Goal: Task Accomplishment & Management: Use online tool/utility

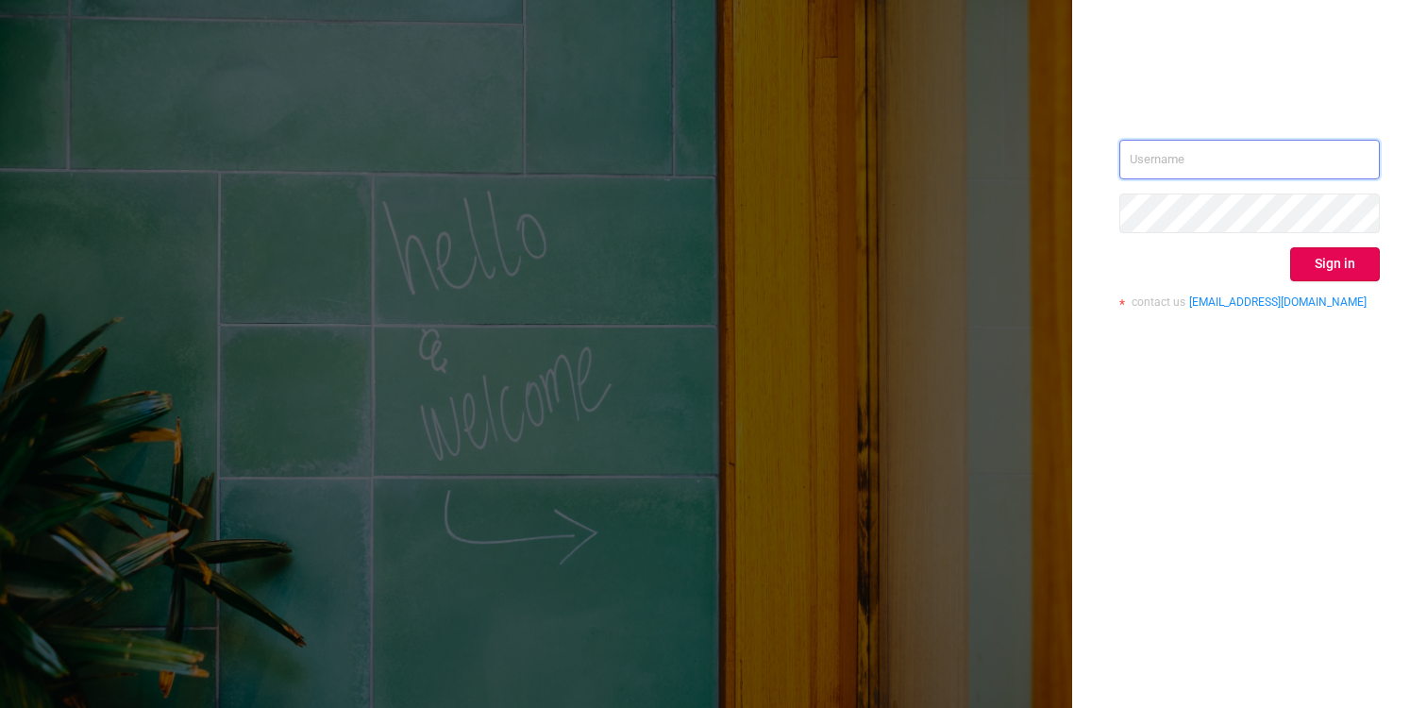
click at [1212, 161] on input "text" at bounding box center [1250, 160] width 261 height 40
type input "[EMAIL_ADDRESS][DOMAIN_NAME]"
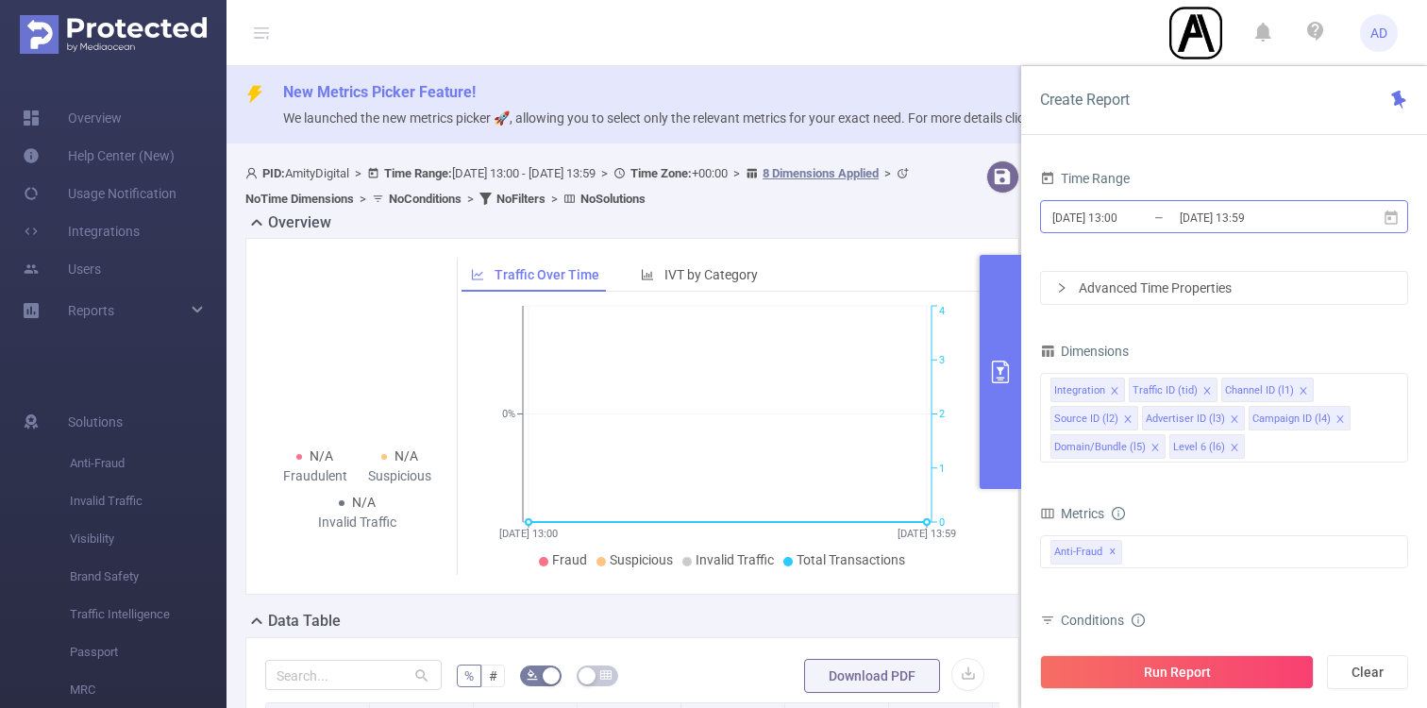
click at [1193, 210] on input "[DATE] 13:59" at bounding box center [1254, 217] width 153 height 25
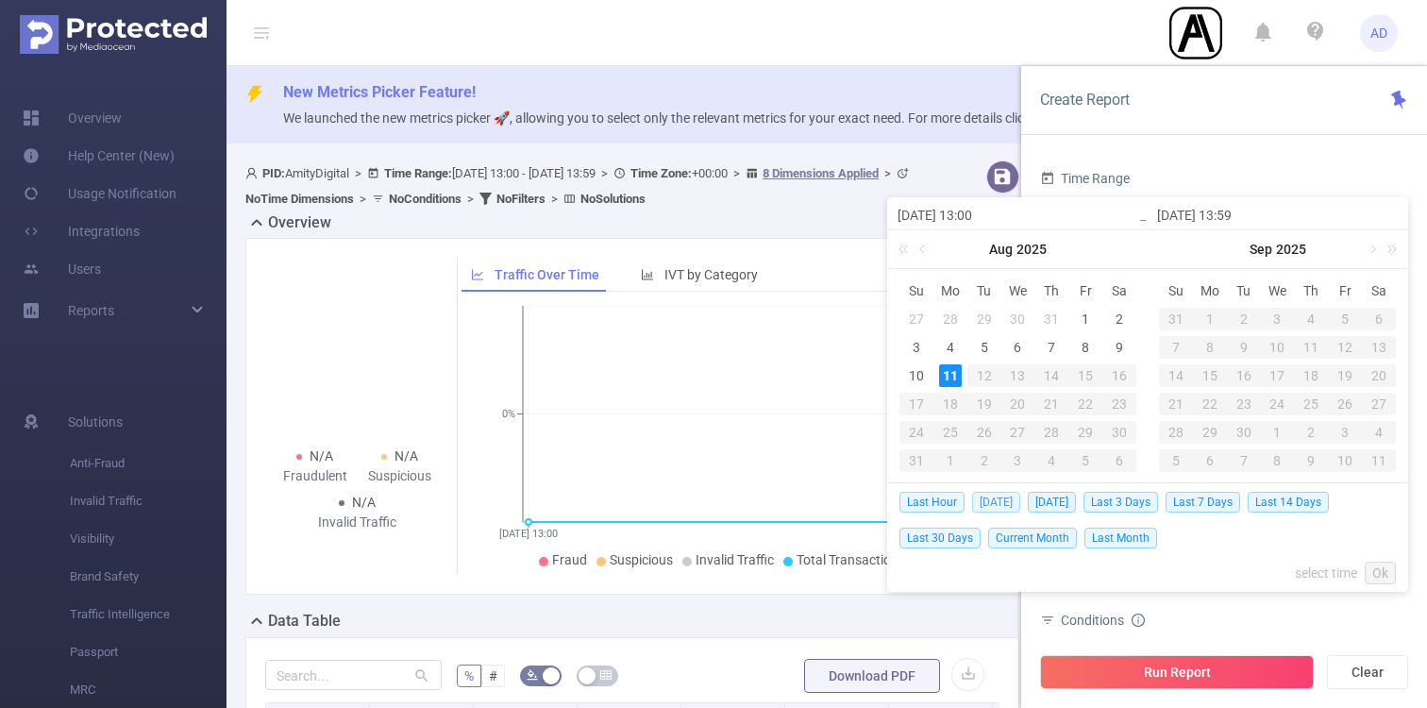
click at [1003, 499] on span "[DATE]" at bounding box center [996, 502] width 48 height 21
type input "[DATE] 00:00"
type input "[DATE] 23:59"
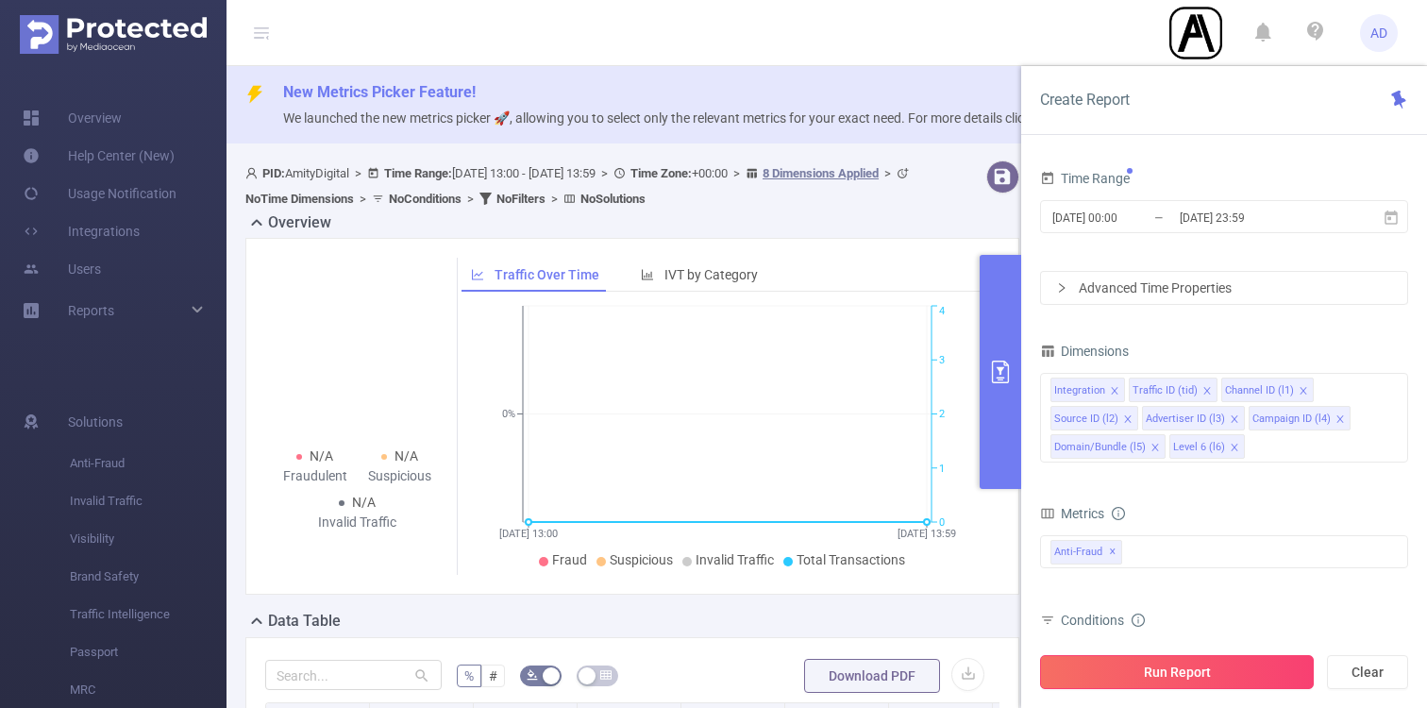
click at [1185, 668] on button "Run Report" at bounding box center [1177, 672] width 274 height 34
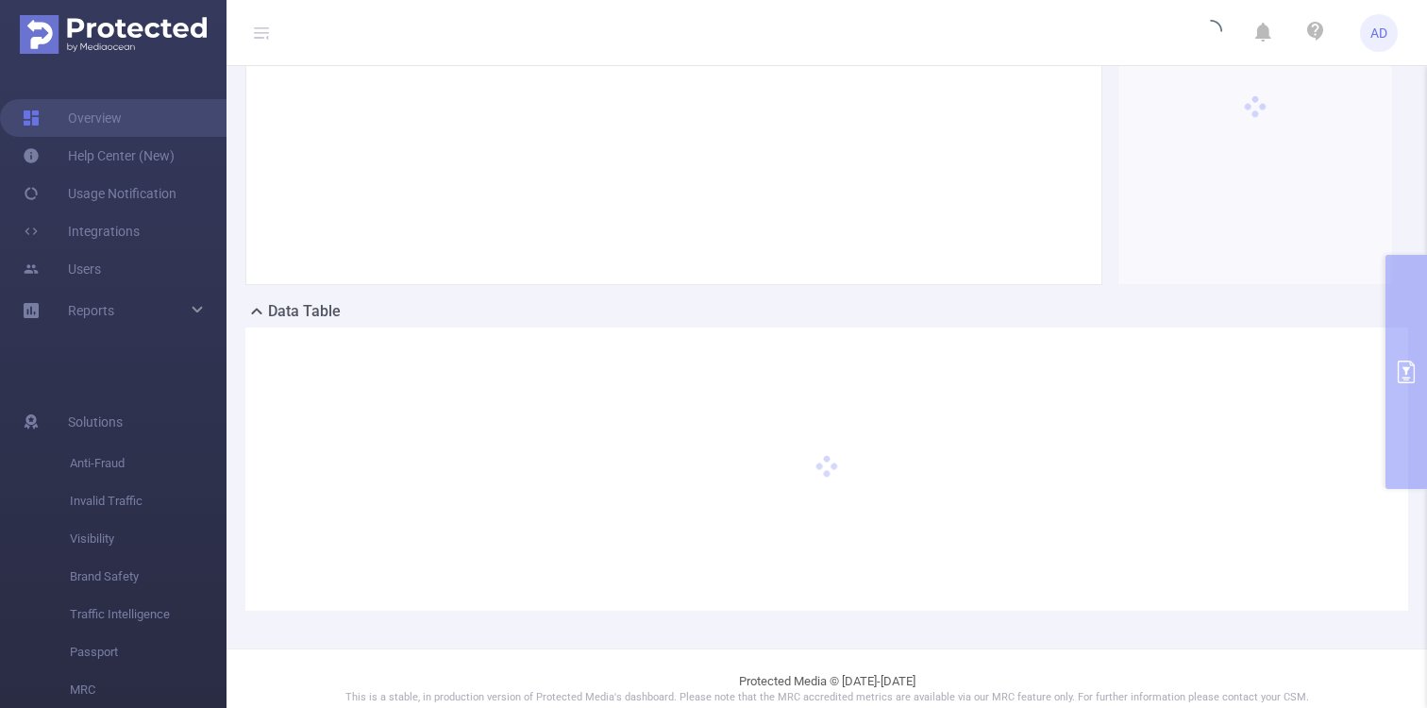
scroll to position [329, 0]
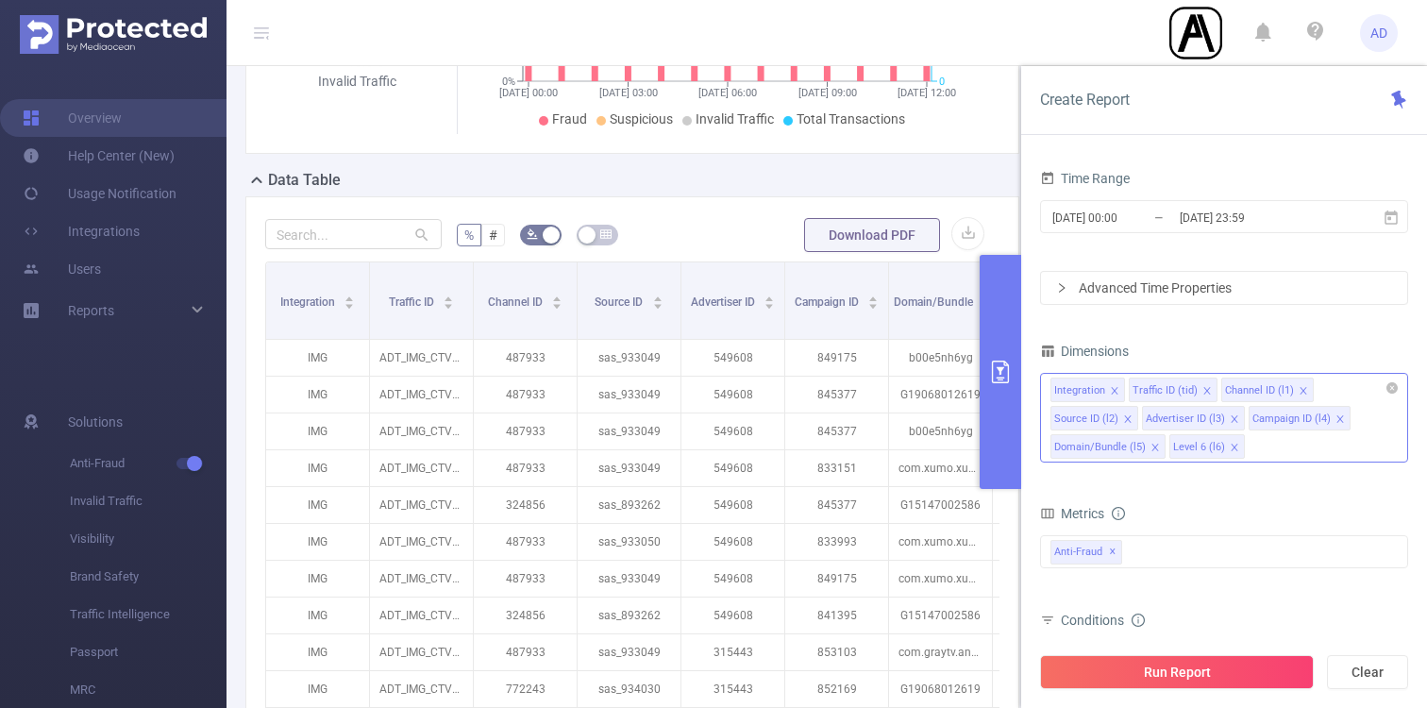
scroll to position [696, 0]
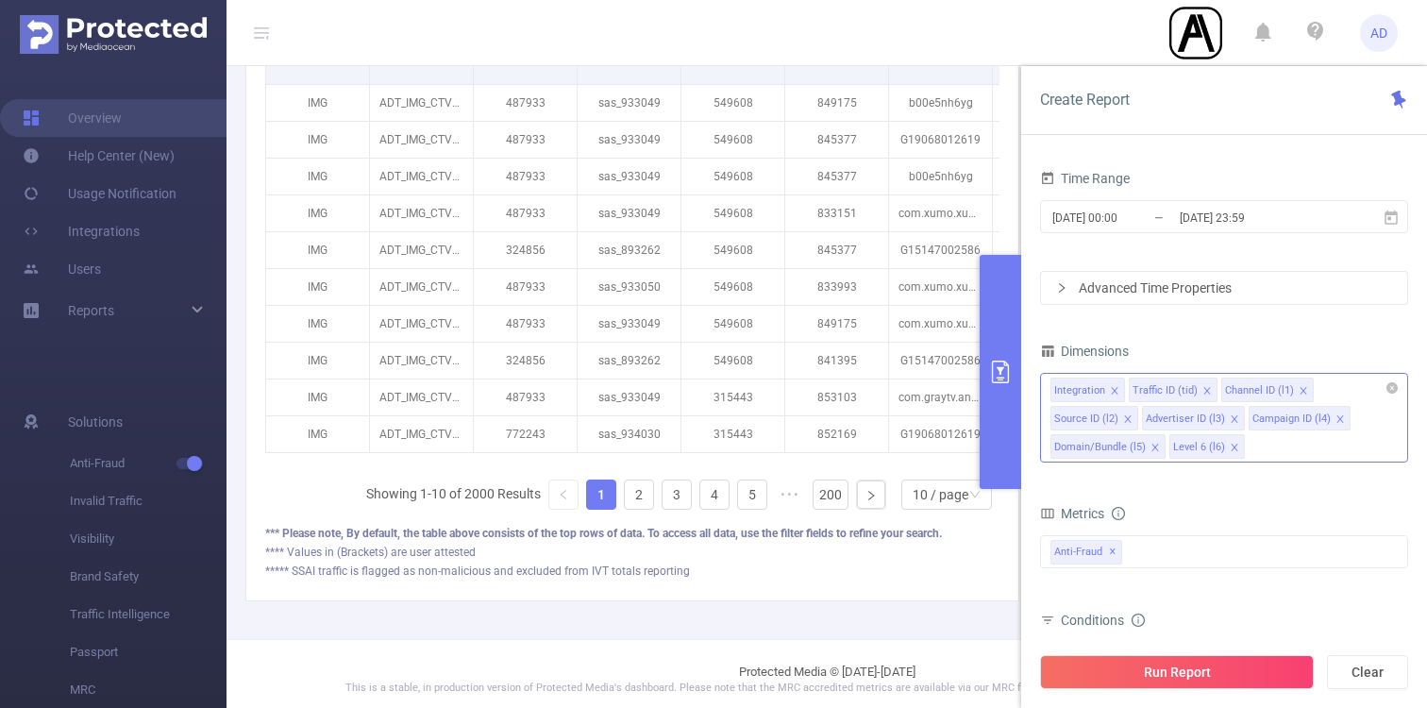
click at [1299, 387] on icon "icon: close" at bounding box center [1303, 390] width 9 height 9
click at [1295, 394] on icon "icon: close" at bounding box center [1298, 390] width 9 height 9
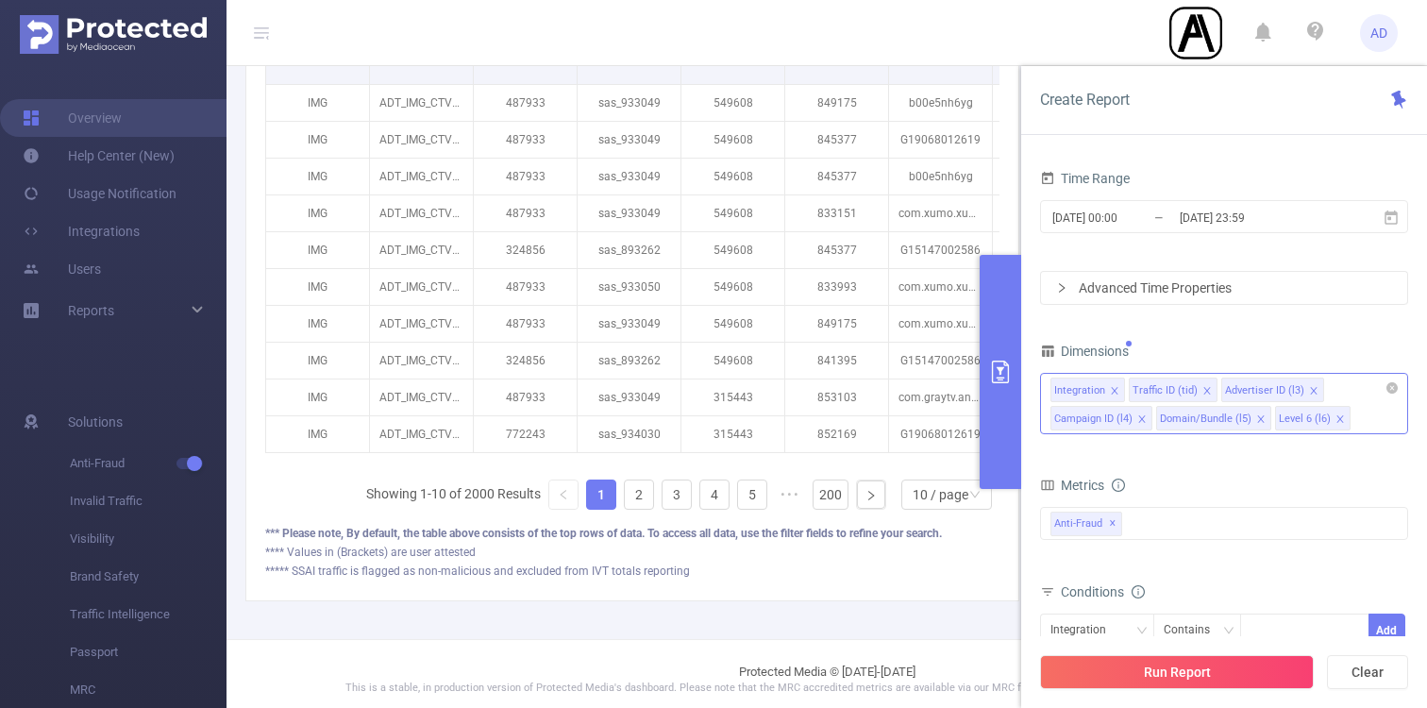
click at [1309, 390] on icon "icon: close" at bounding box center [1313, 390] width 9 height 9
click at [1308, 389] on icon "icon: close" at bounding box center [1312, 390] width 9 height 9
click at [1322, 388] on icon "icon: close" at bounding box center [1326, 390] width 9 height 9
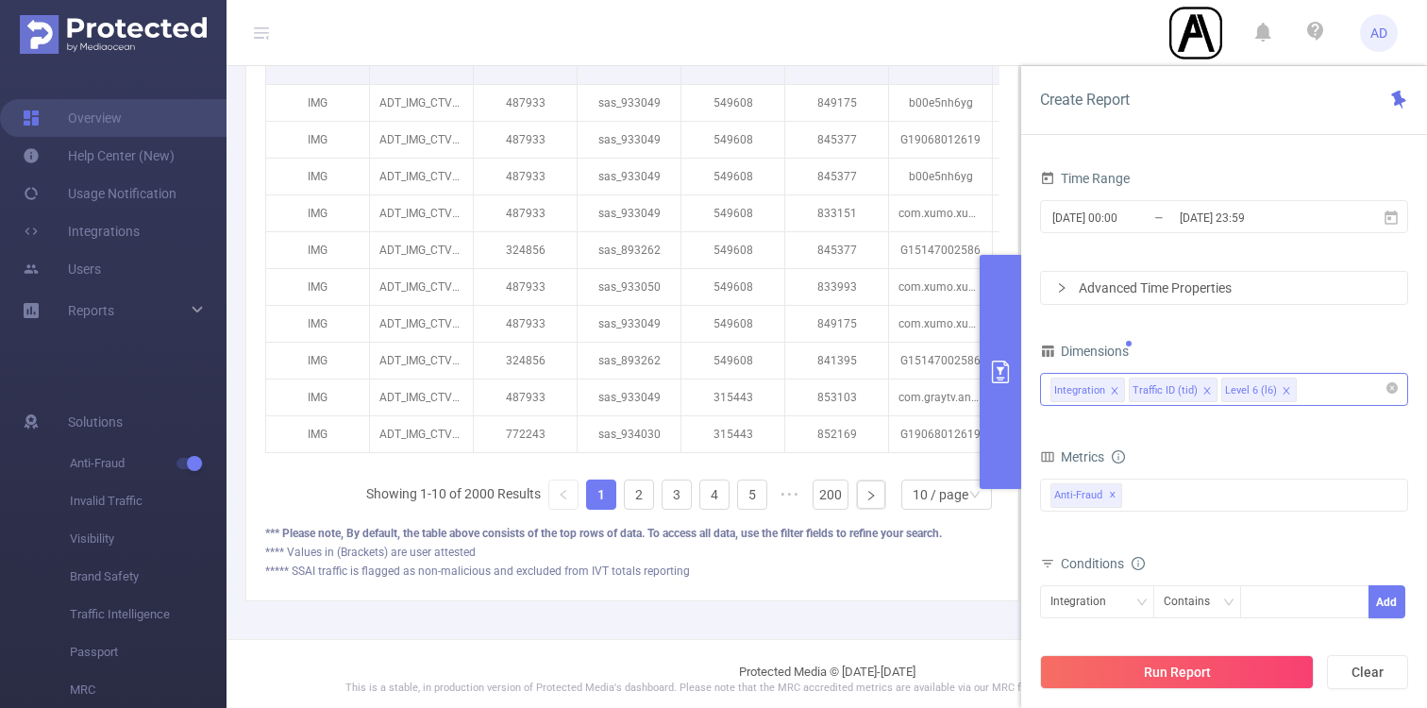
click at [1283, 391] on icon "icon: close" at bounding box center [1286, 390] width 9 height 9
click at [1211, 681] on button "Run Report" at bounding box center [1177, 672] width 274 height 34
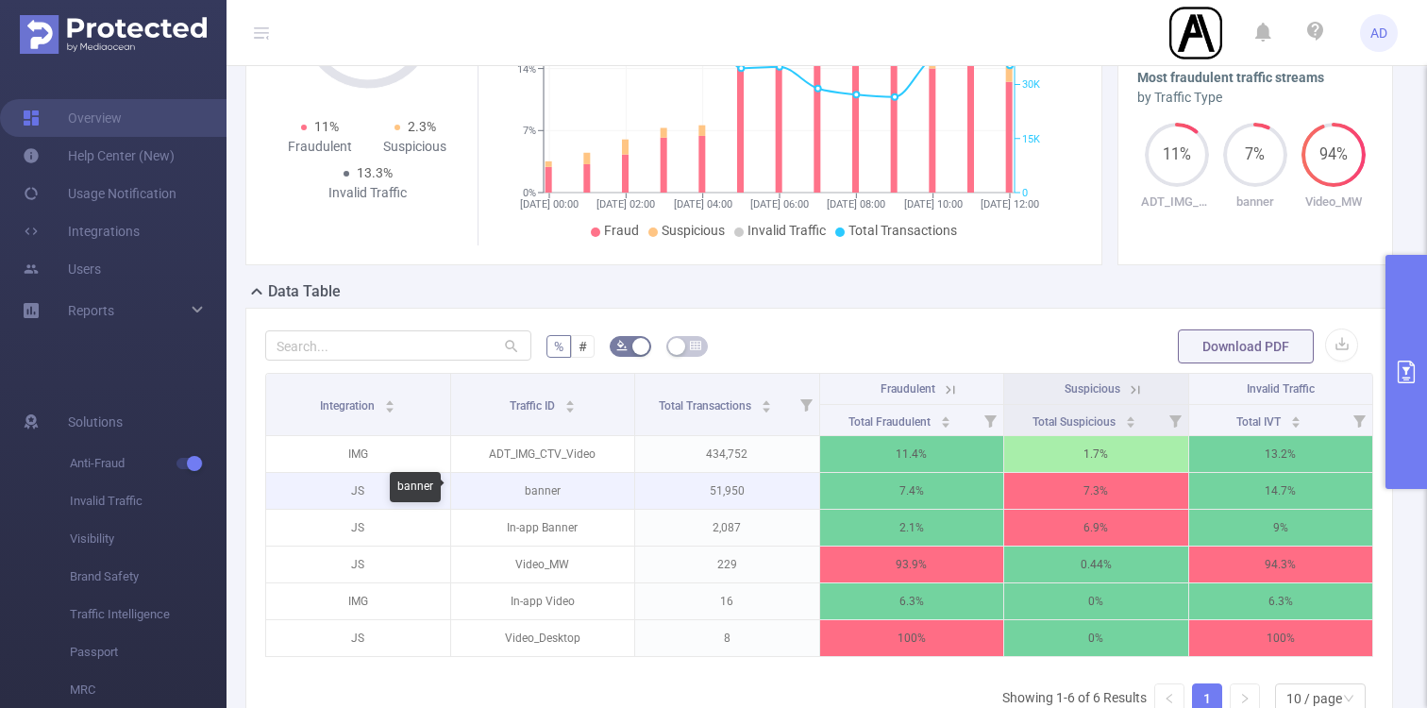
click at [547, 492] on p "banner" at bounding box center [543, 491] width 184 height 36
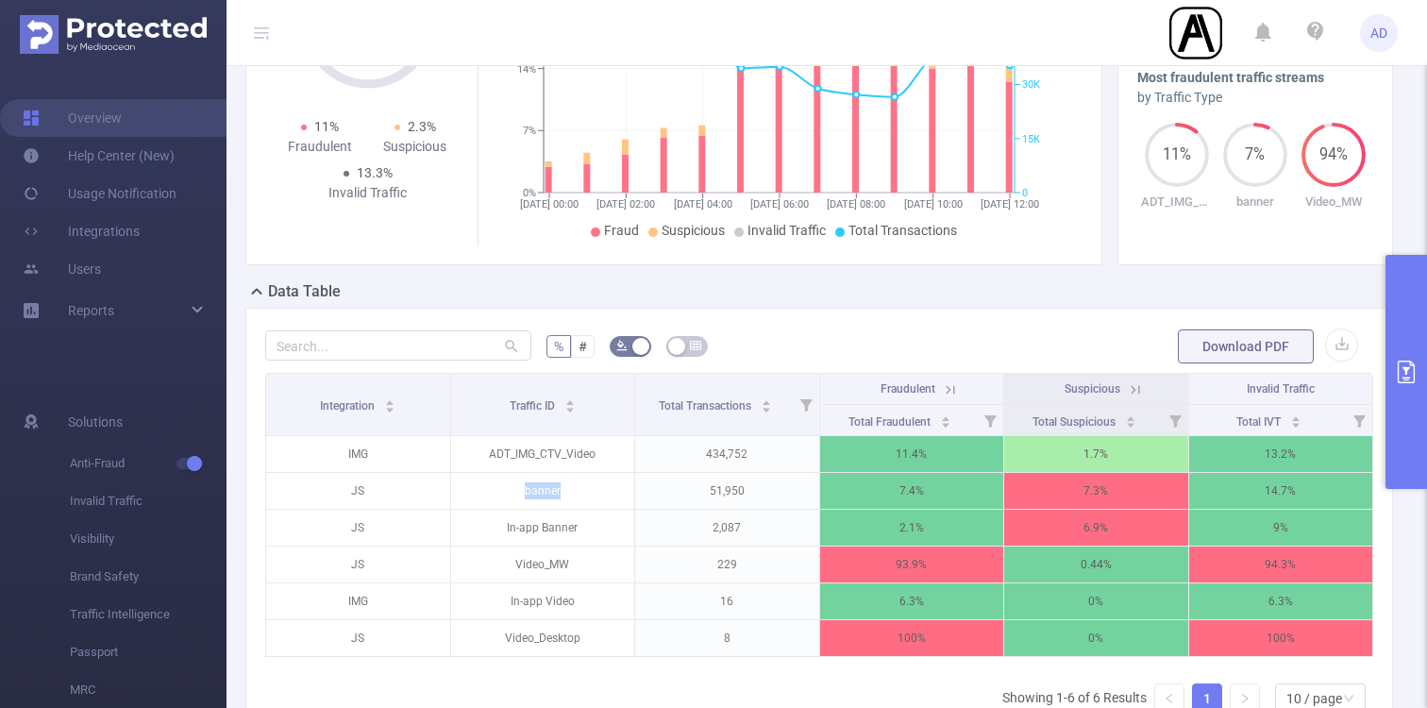
copy p "banner"
click at [1413, 346] on button "primary" at bounding box center [1407, 372] width 42 height 234
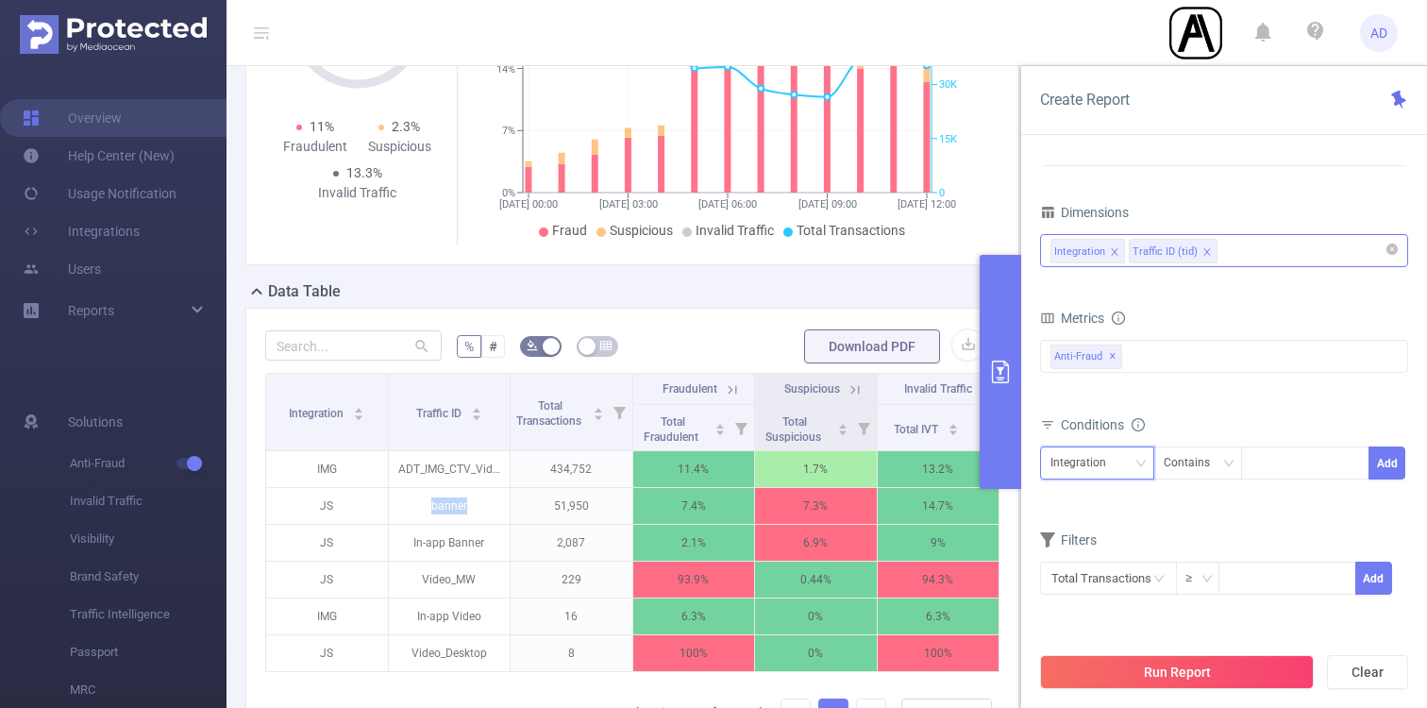
click at [1128, 467] on div "Integration" at bounding box center [1097, 462] width 93 height 31
click at [1118, 520] on li "Traffic ID (tid)" at bounding box center [1097, 532] width 114 height 30
click at [1286, 465] on div at bounding box center [1305, 462] width 109 height 31
click at [1222, 464] on icon "icon: down" at bounding box center [1227, 463] width 11 height 11
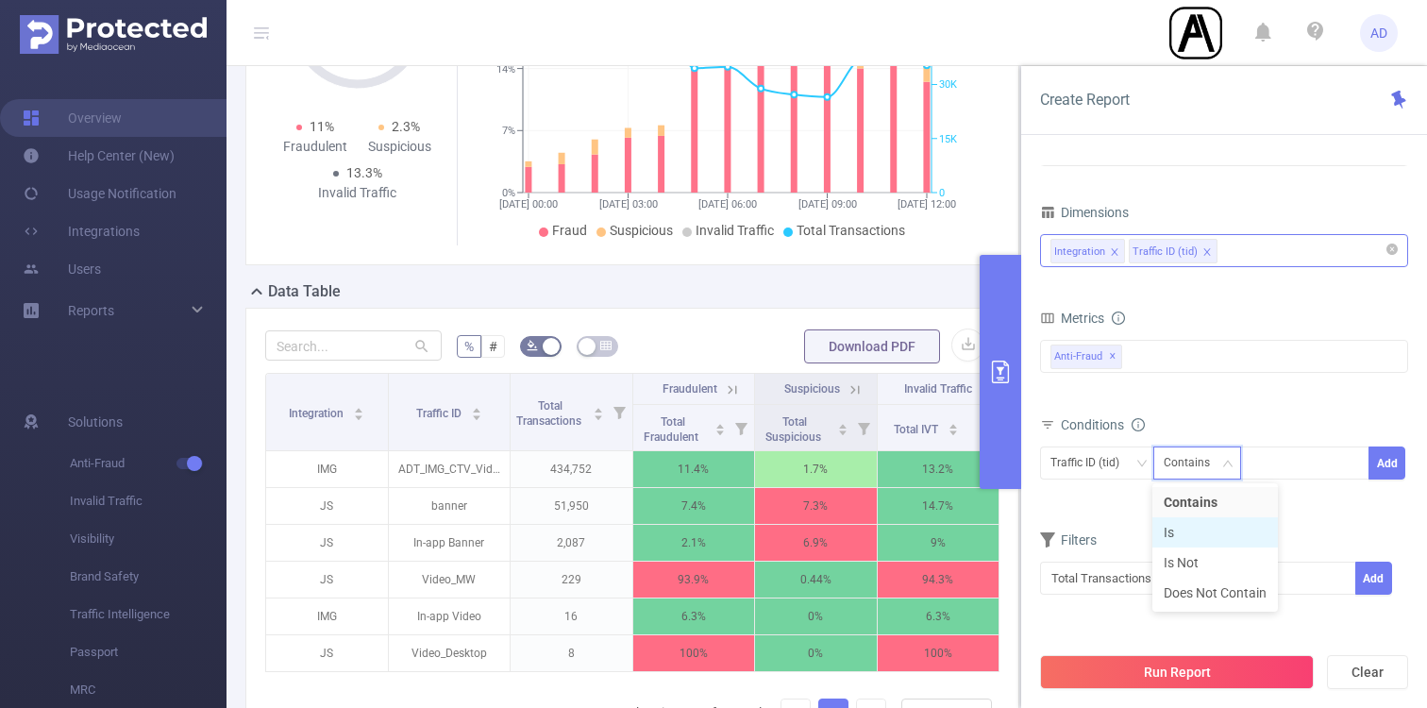
click at [1200, 535] on li "Is" at bounding box center [1216, 532] width 126 height 30
click at [1262, 491] on div "Traffic ID (tid) Is Add" at bounding box center [1224, 470] width 368 height 54
click at [1281, 472] on div at bounding box center [1305, 462] width 109 height 31
paste input "banner"
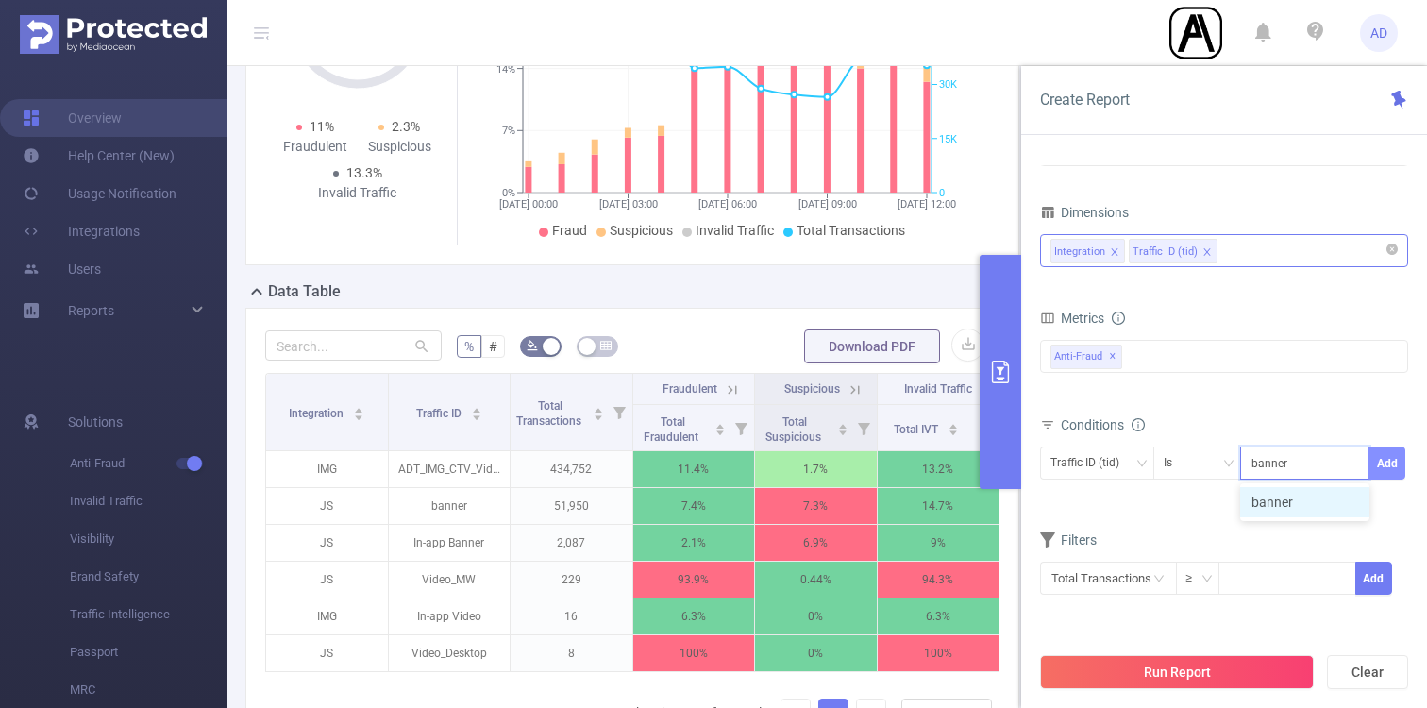
type input "banner"
click at [1391, 469] on button "Add" at bounding box center [1387, 463] width 37 height 33
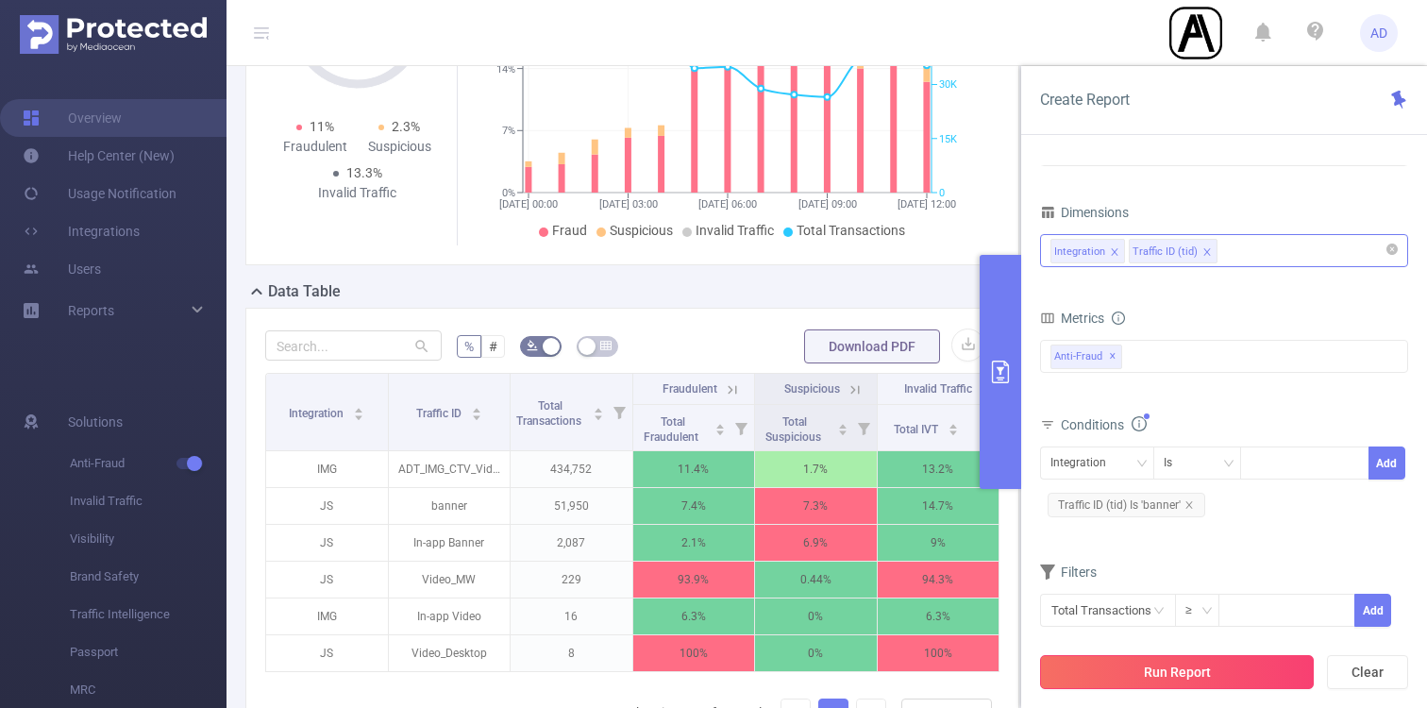
click at [1226, 671] on button "Run Report" at bounding box center [1177, 672] width 274 height 34
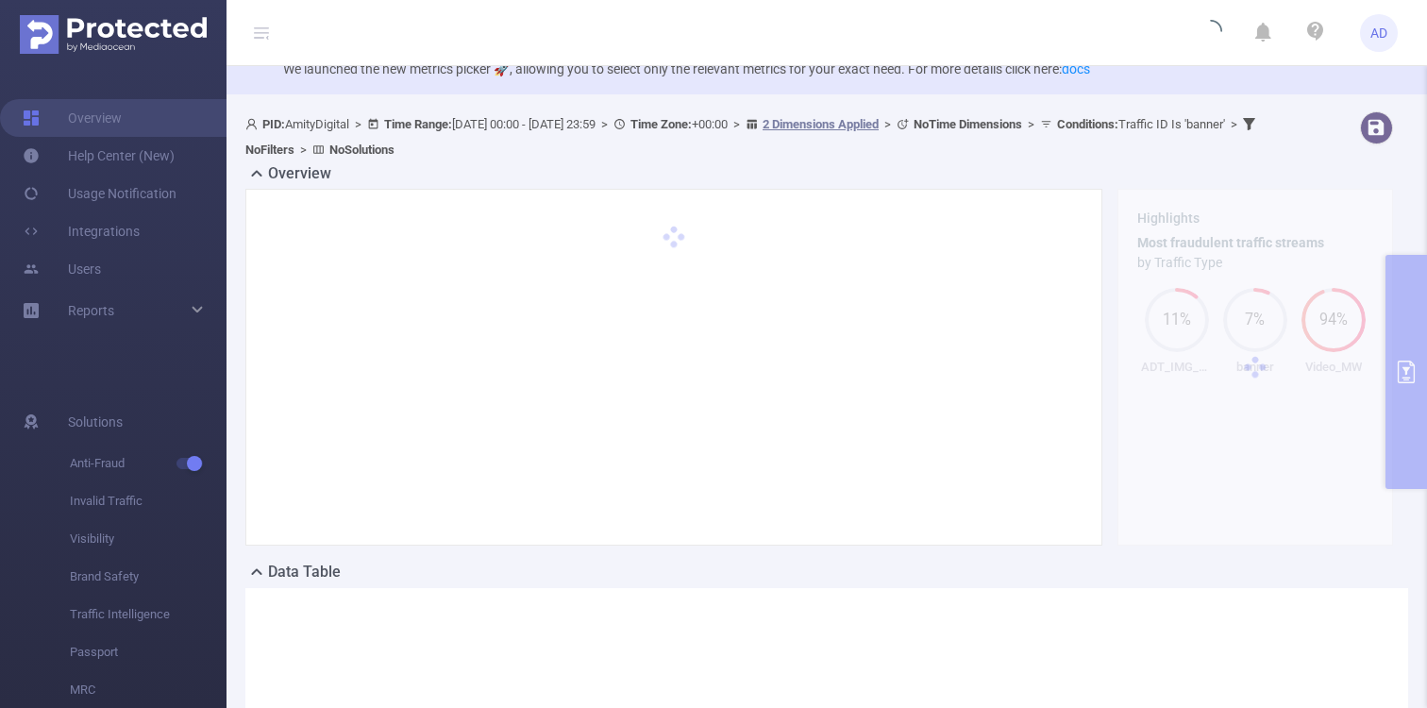
scroll to position [34, 0]
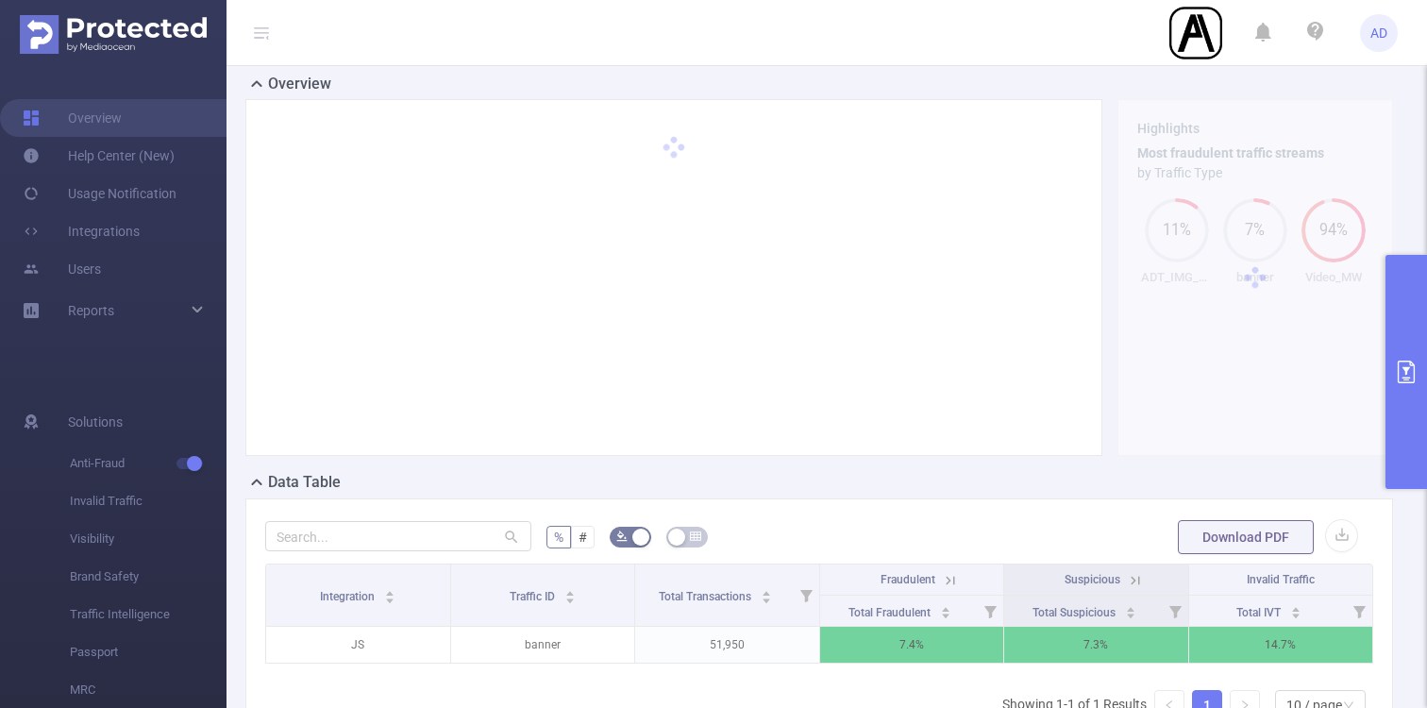
scroll to position [210, 0]
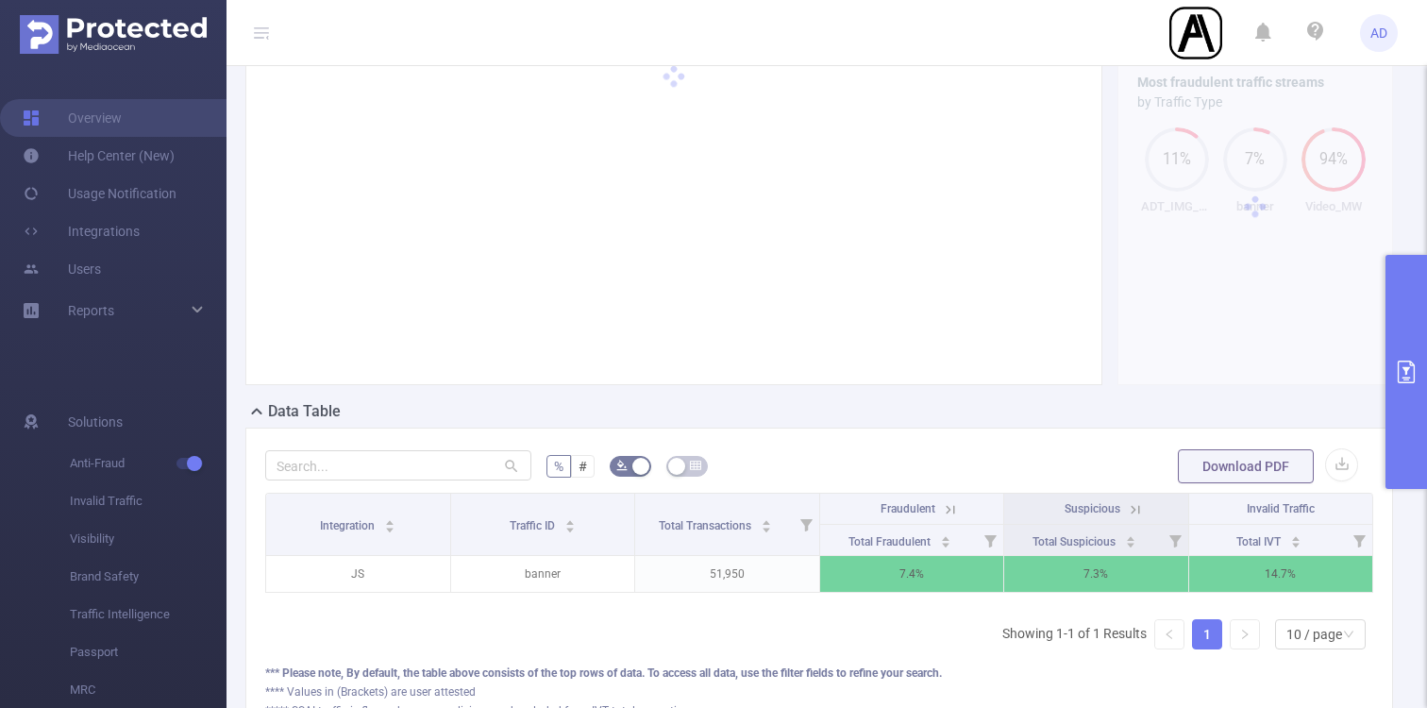
click at [1411, 323] on button "primary" at bounding box center [1407, 372] width 42 height 234
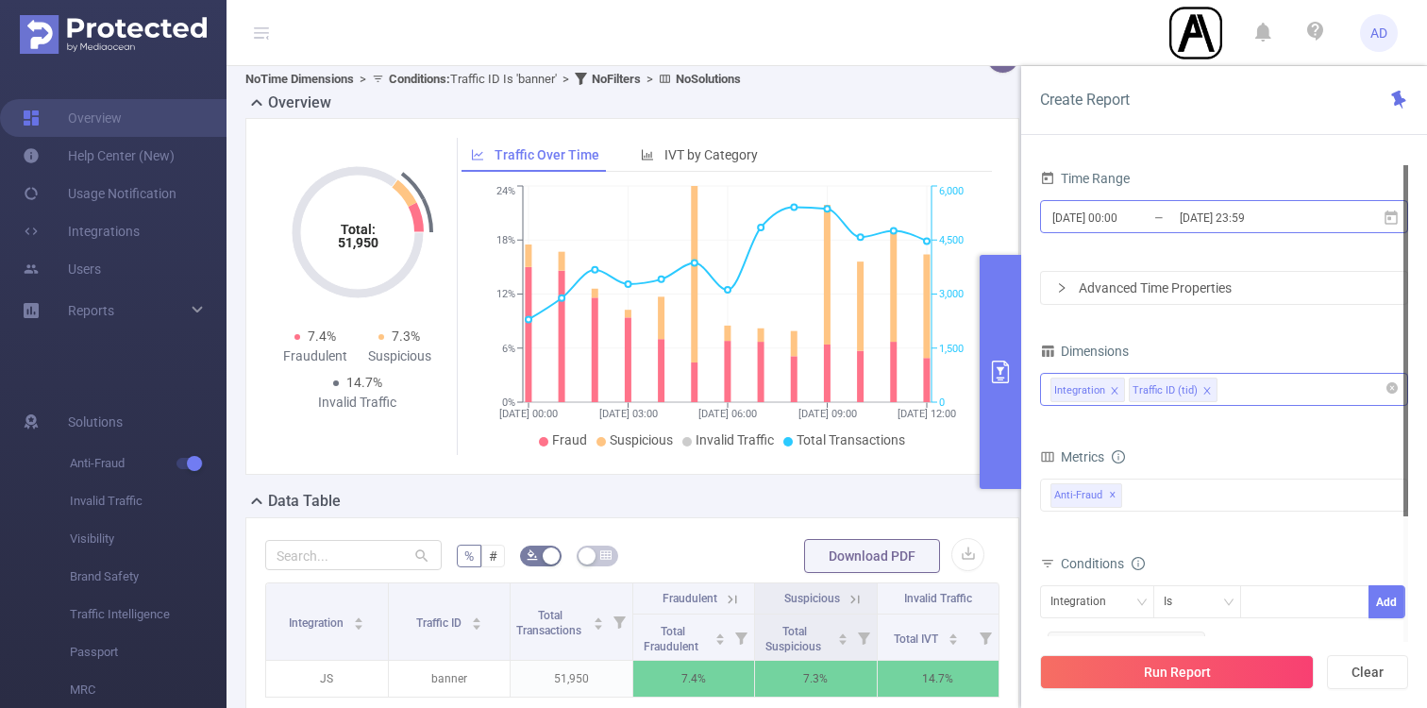
click at [1210, 211] on input "[DATE] 23:59" at bounding box center [1254, 217] width 153 height 25
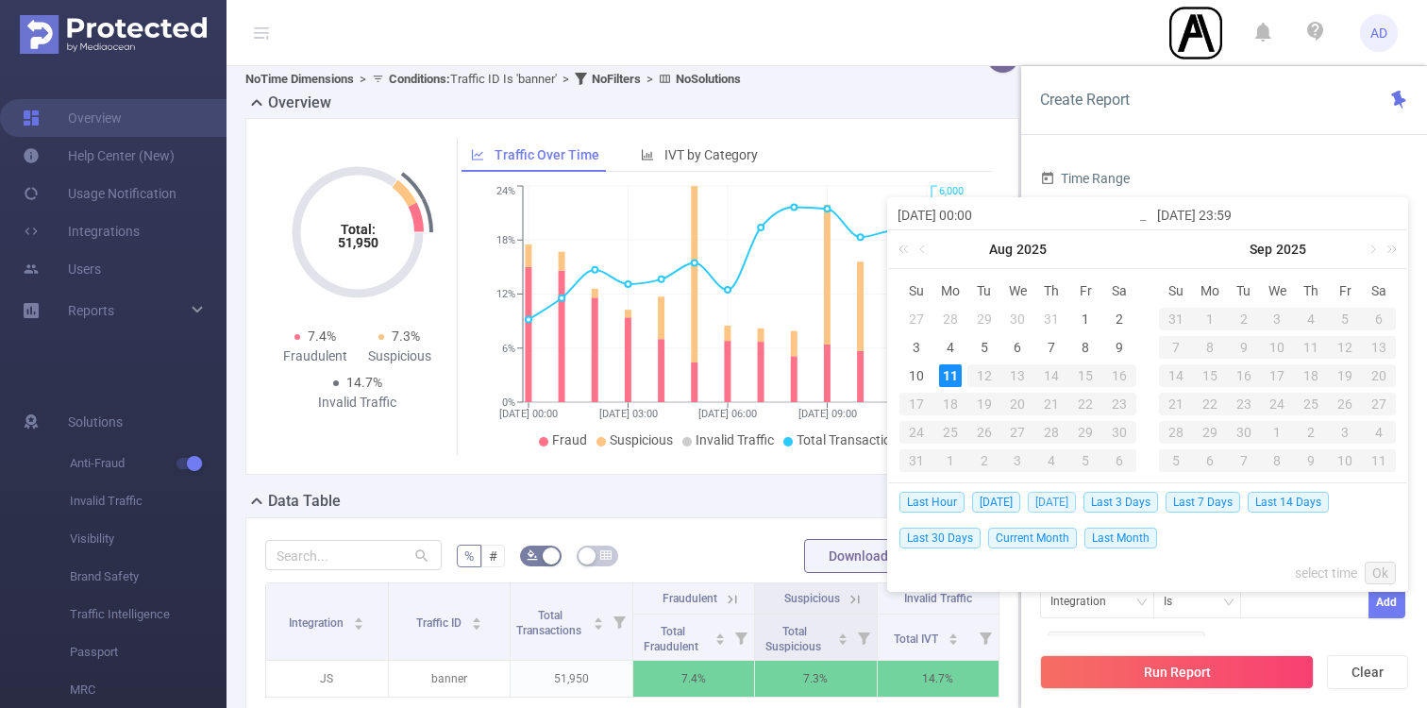
click at [1068, 499] on span "[DATE]" at bounding box center [1052, 502] width 48 height 21
type input "[DATE] 00:00"
type input "[DATE] 23:59"
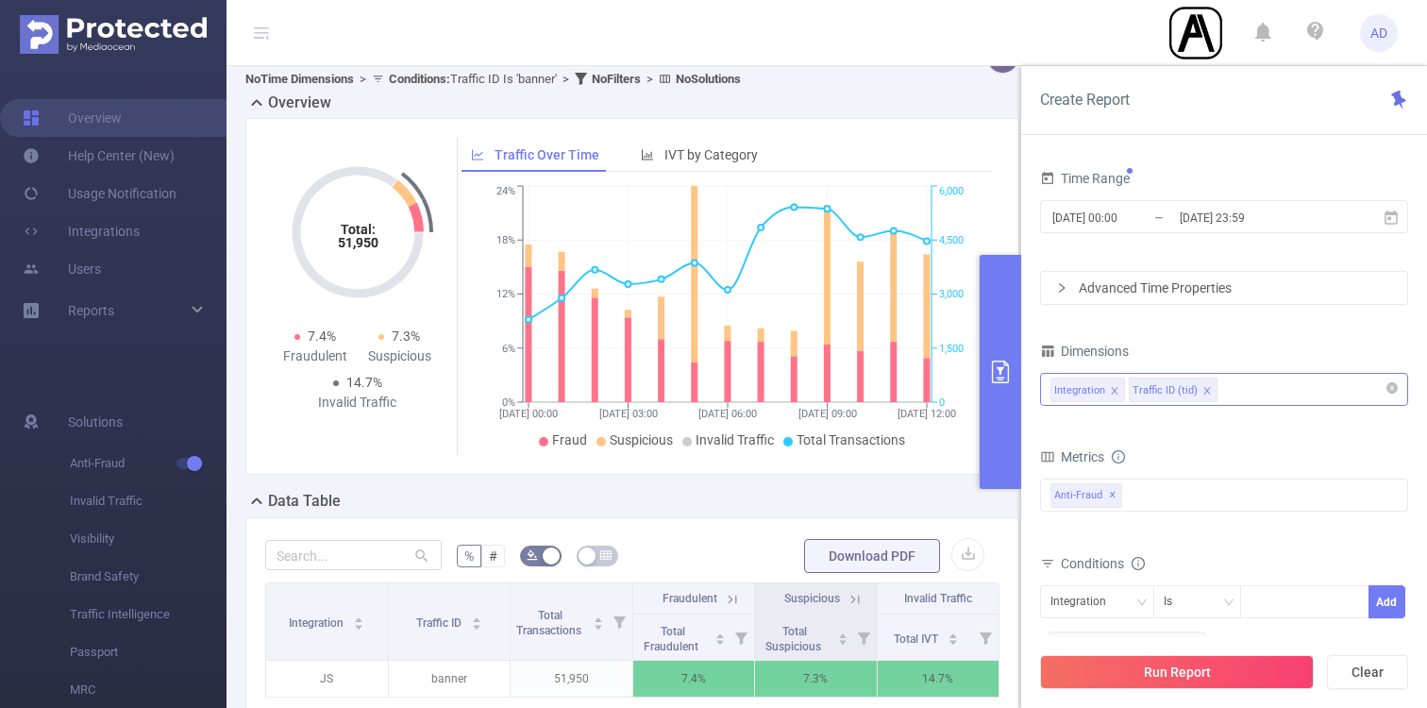
click at [1245, 388] on div "Integration Traffic ID (tid)" at bounding box center [1224, 389] width 347 height 31
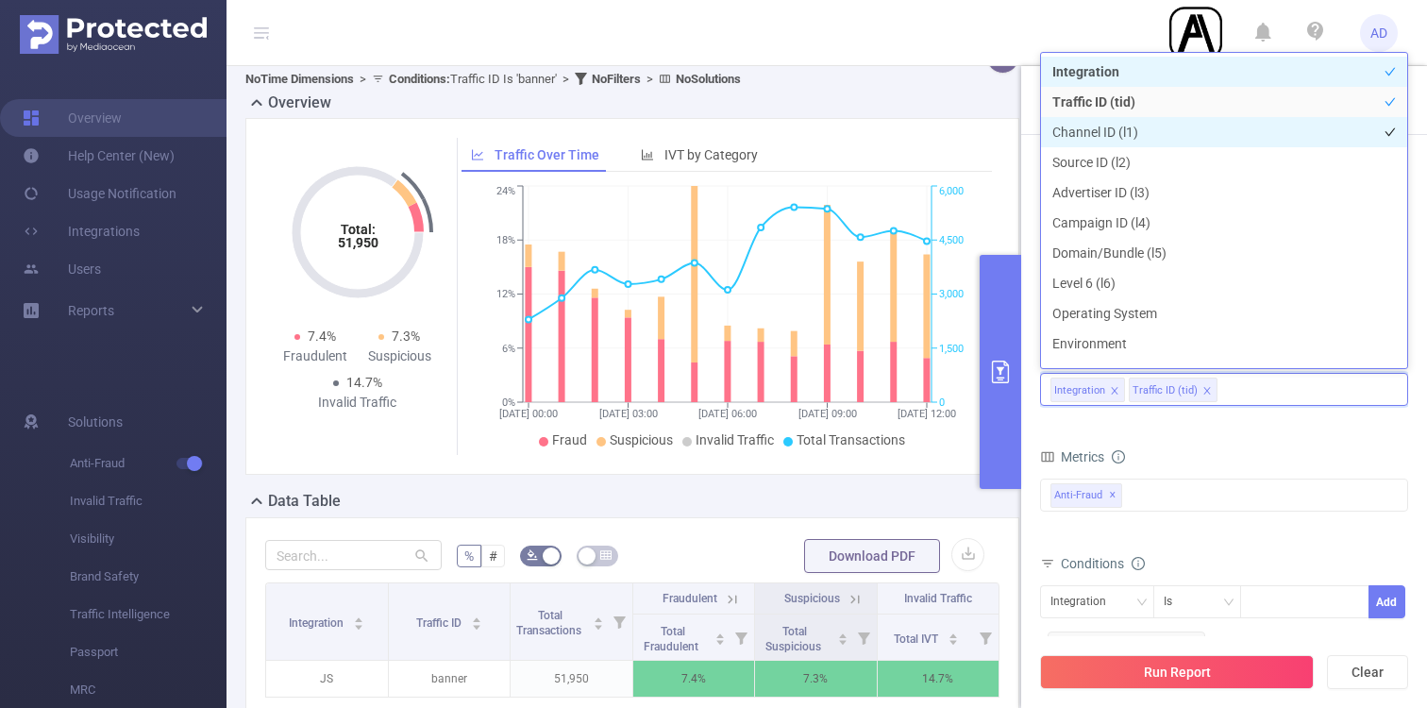
scroll to position [21, 0]
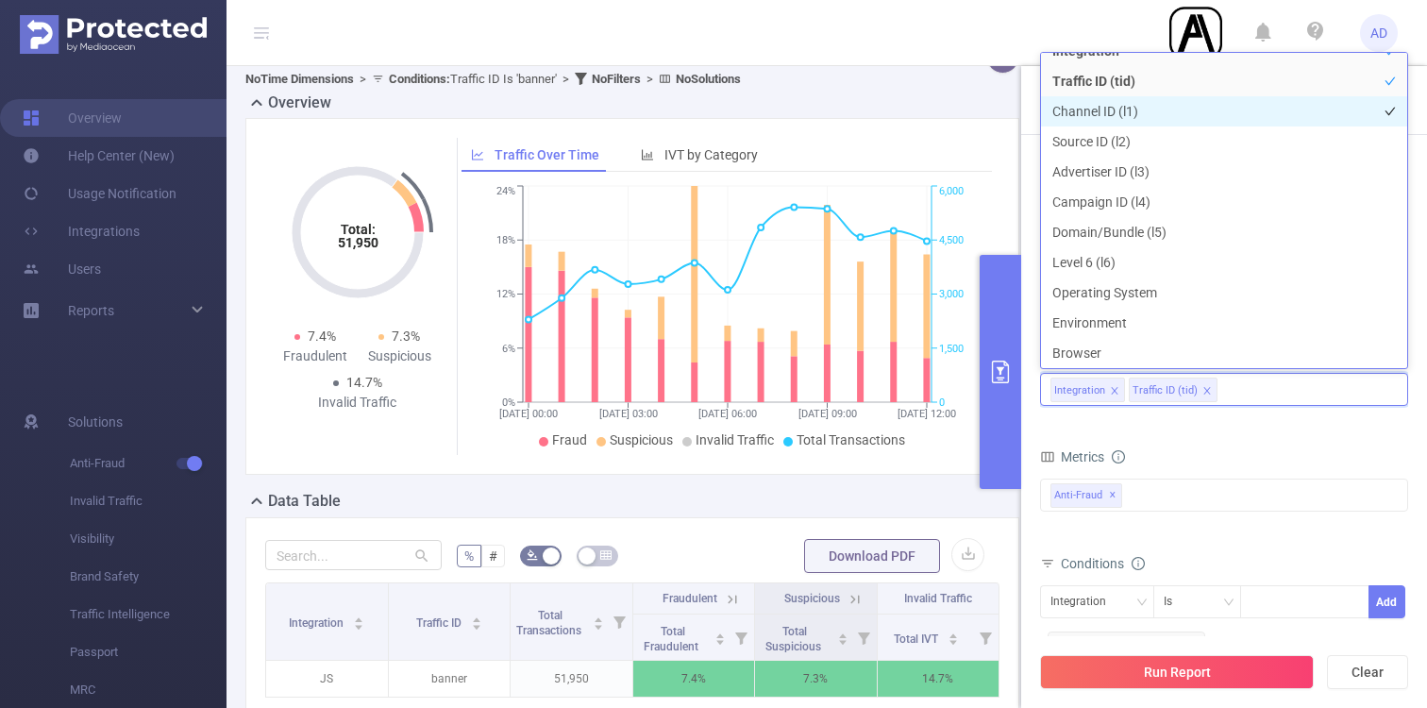
click at [1154, 110] on li "Channel ID (l1)" at bounding box center [1224, 111] width 366 height 30
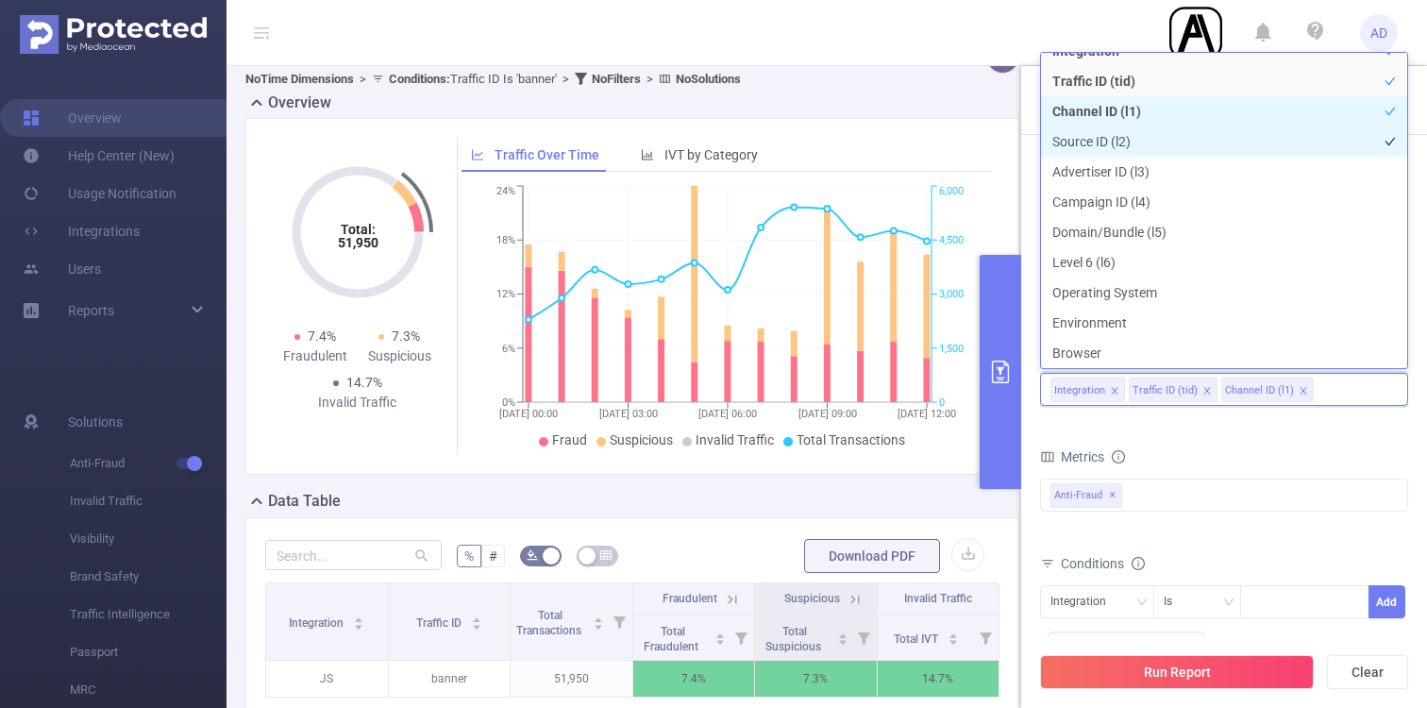
click at [1138, 132] on li "Source ID (l2)" at bounding box center [1224, 141] width 366 height 30
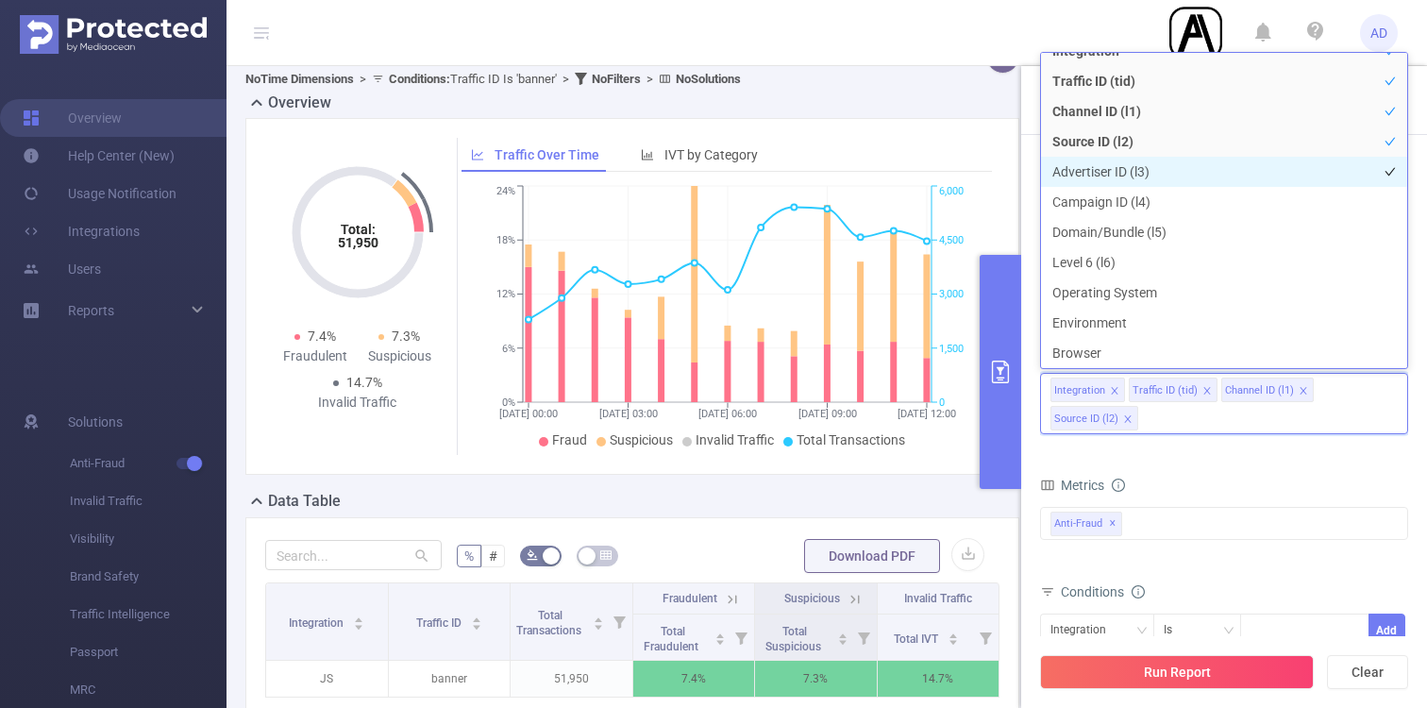
click at [1145, 177] on li "Advertiser ID (l3)" at bounding box center [1224, 172] width 366 height 30
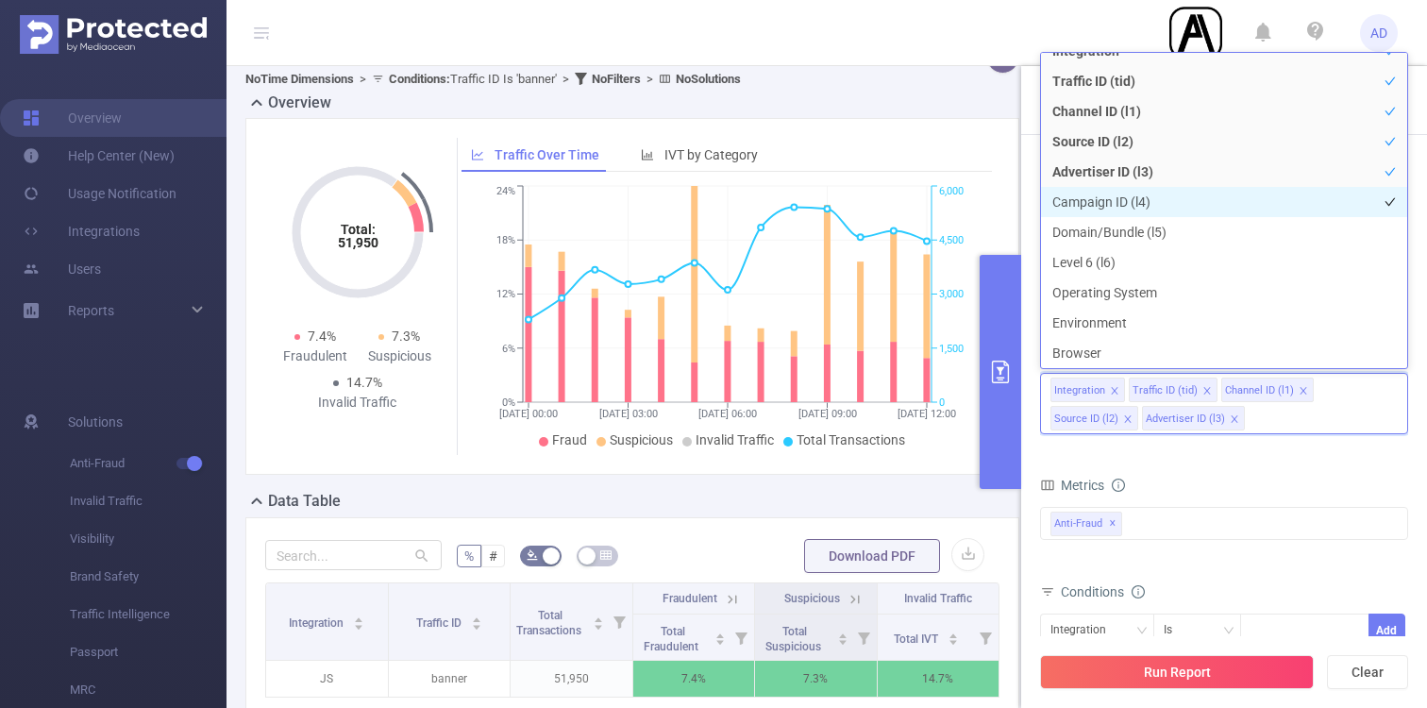
click at [1134, 204] on li "Campaign ID (l4)" at bounding box center [1224, 202] width 366 height 30
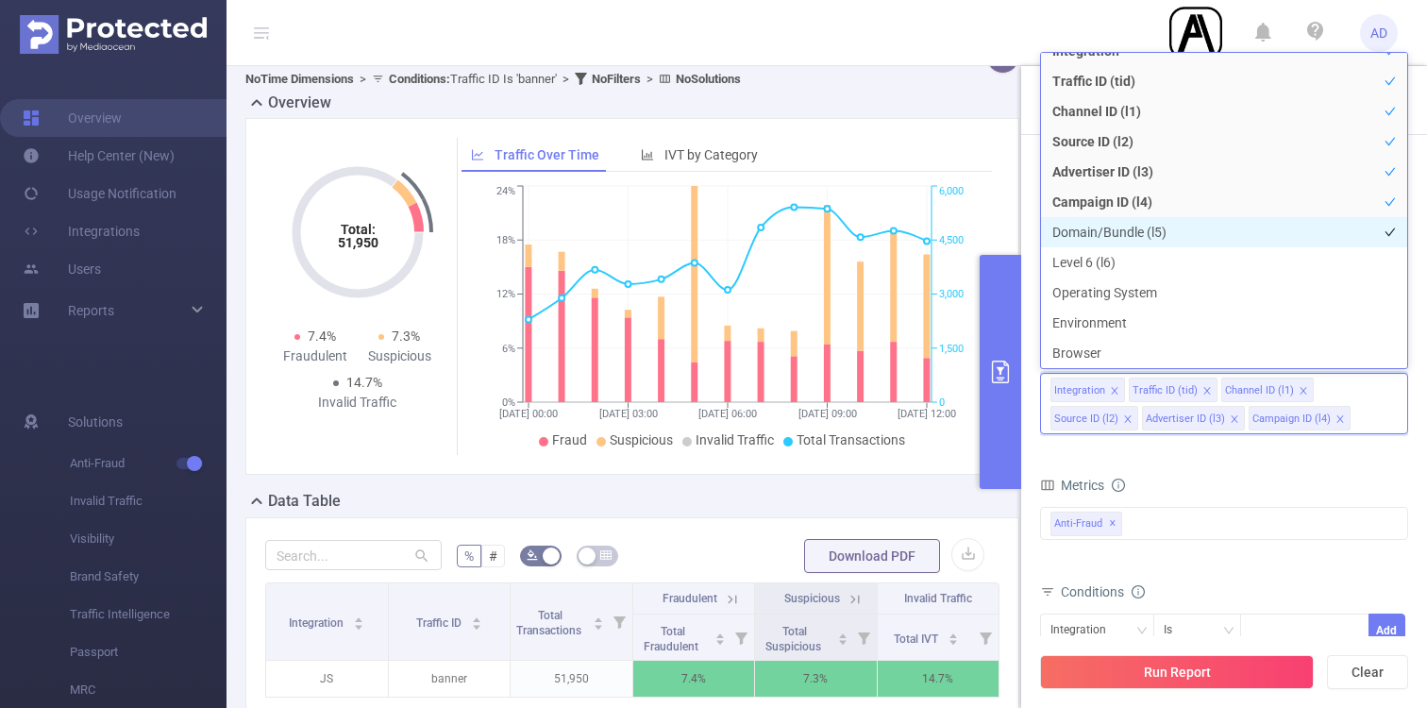
click at [1134, 229] on li "Domain/Bundle (l5)" at bounding box center [1224, 232] width 366 height 30
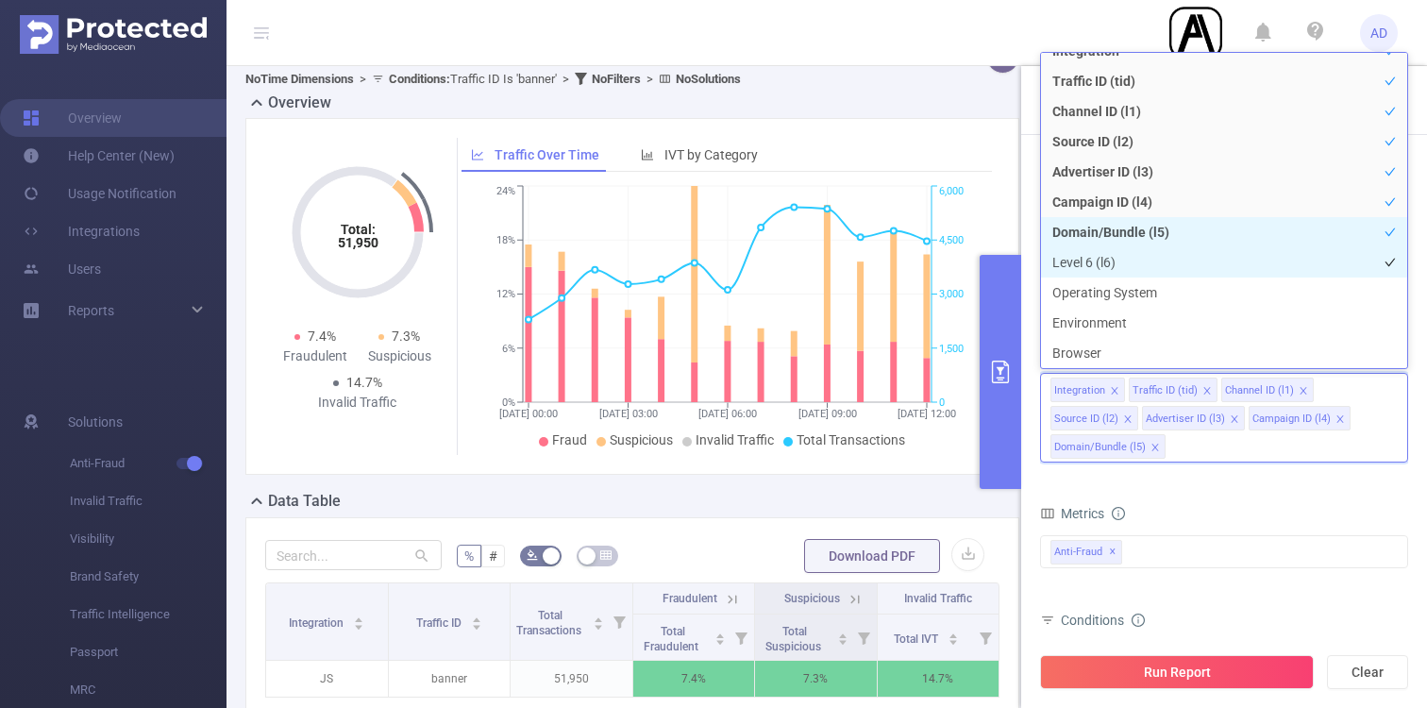
click at [1113, 261] on li "Level 6 (l6)" at bounding box center [1224, 262] width 366 height 30
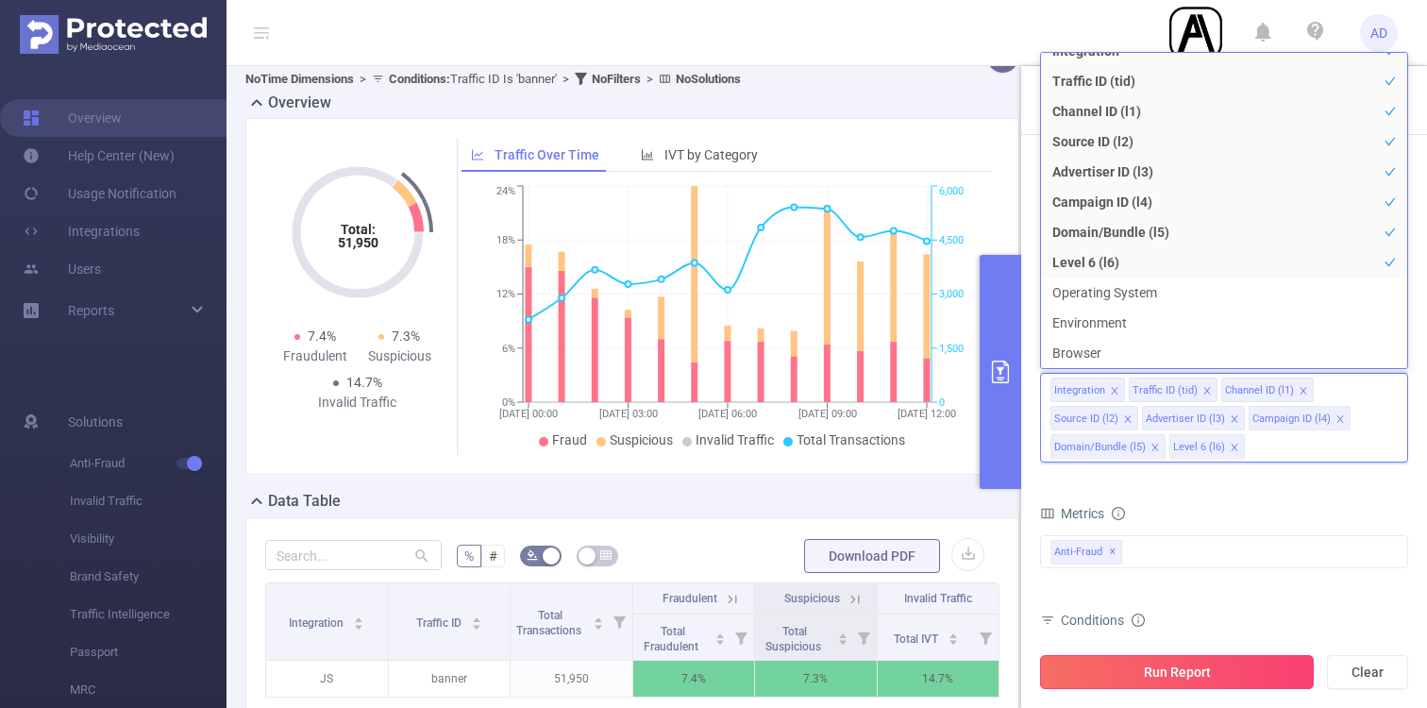
click at [1207, 669] on button "Run Report" at bounding box center [1177, 672] width 274 height 34
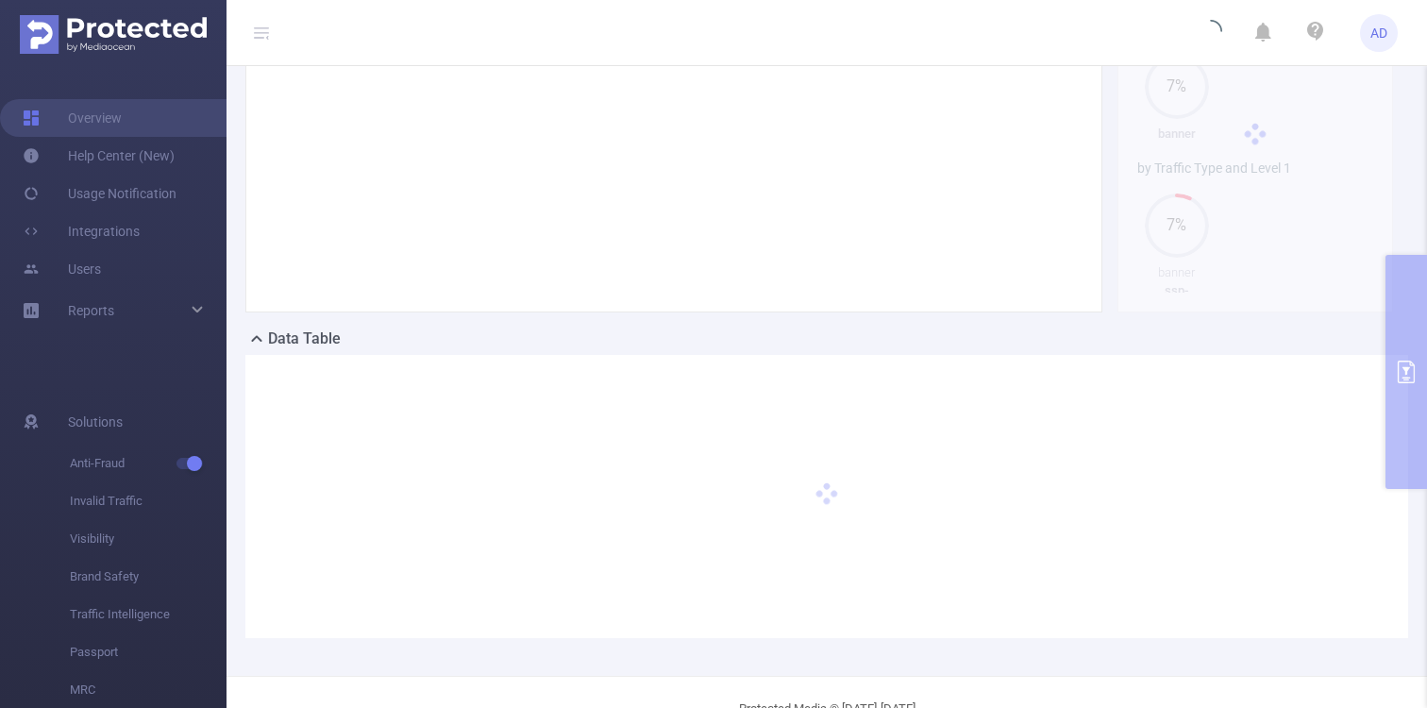
scroll to position [329, 0]
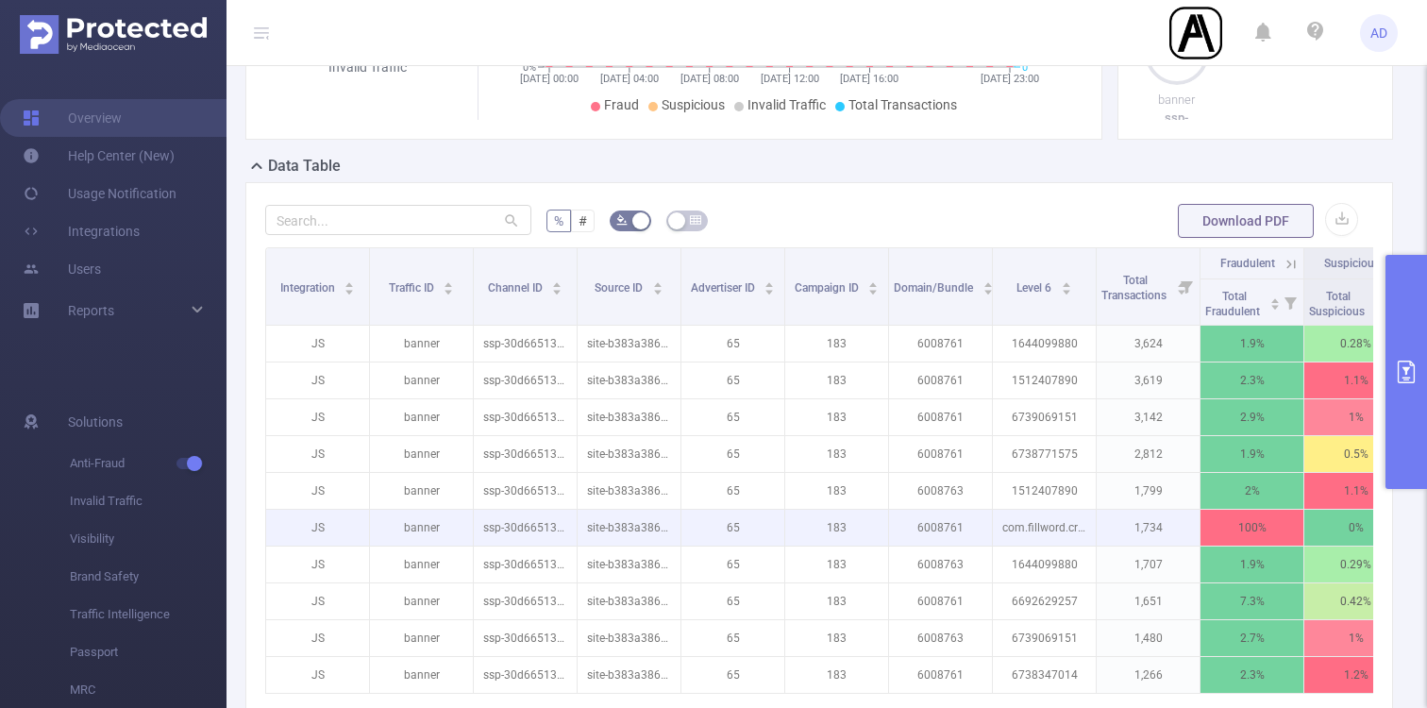
scroll to position [0, 143]
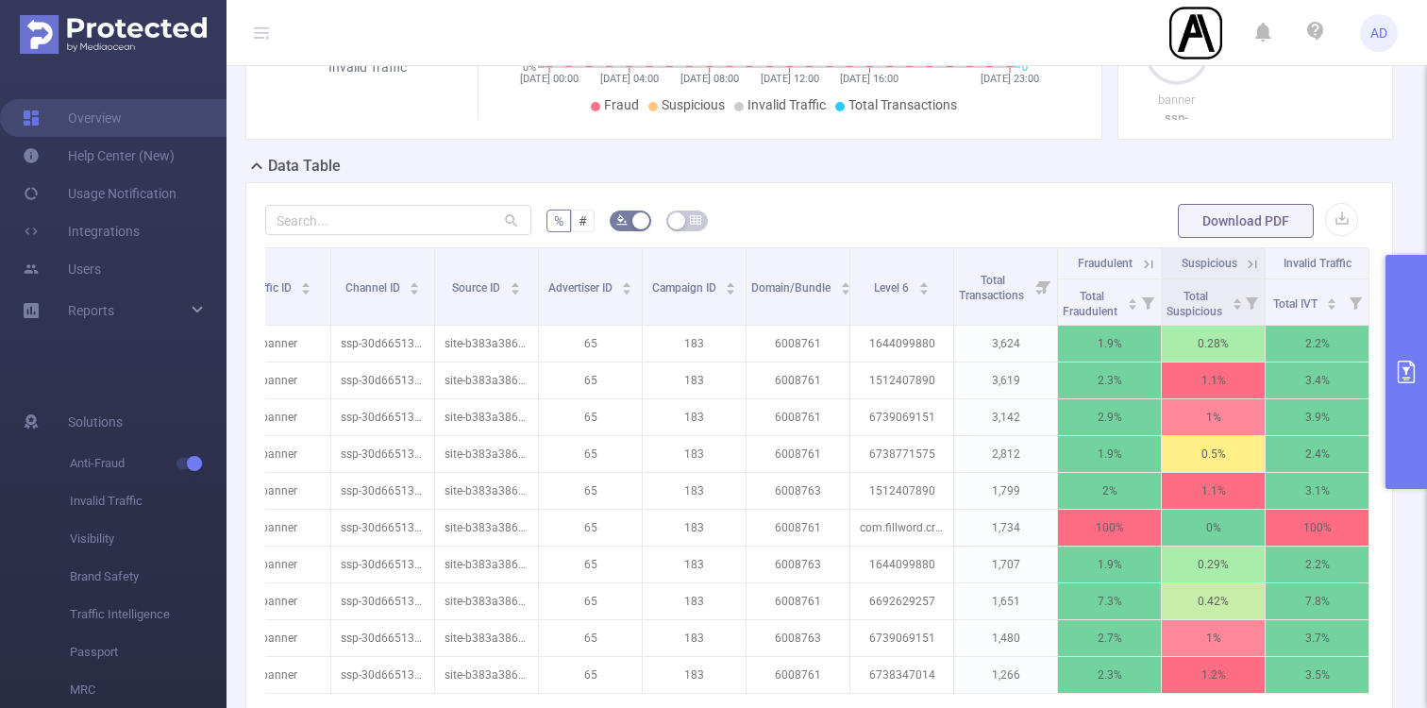
click at [1153, 264] on icon at bounding box center [1148, 264] width 17 height 17
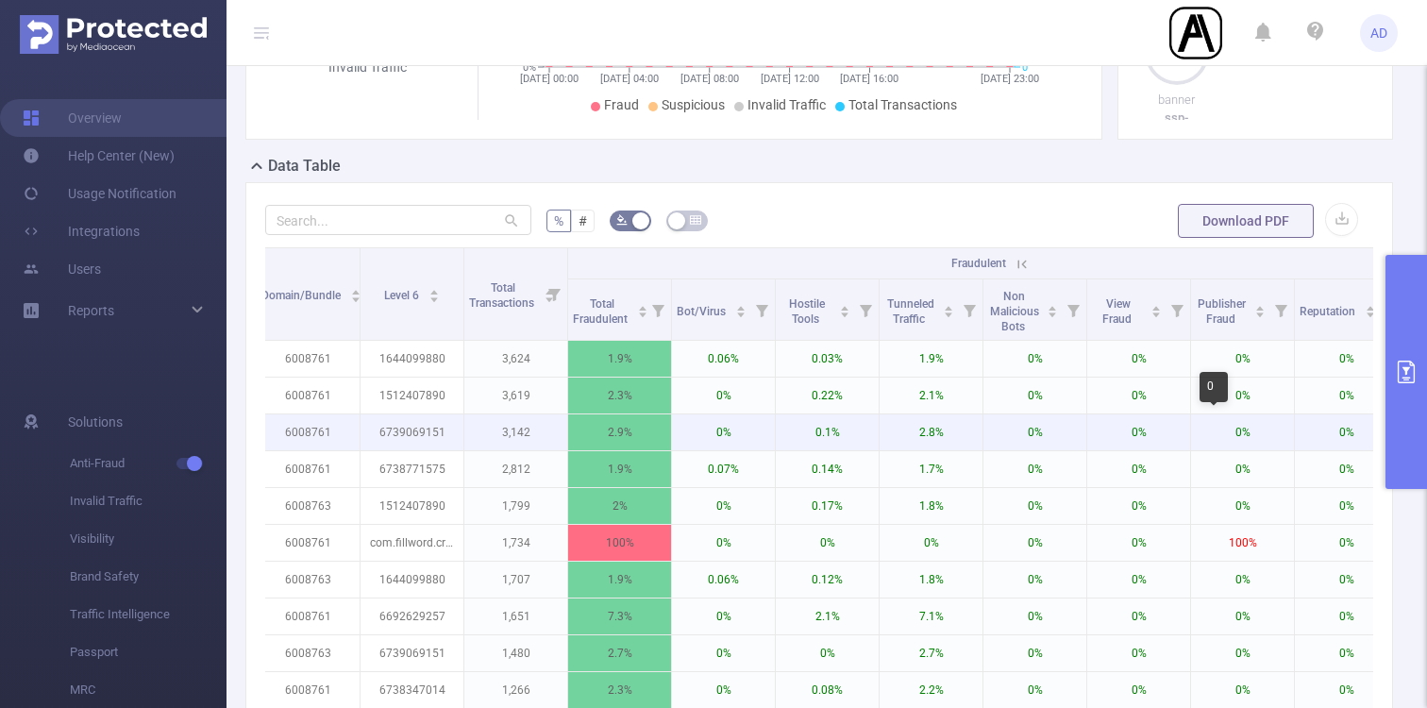
scroll to position [0, 731]
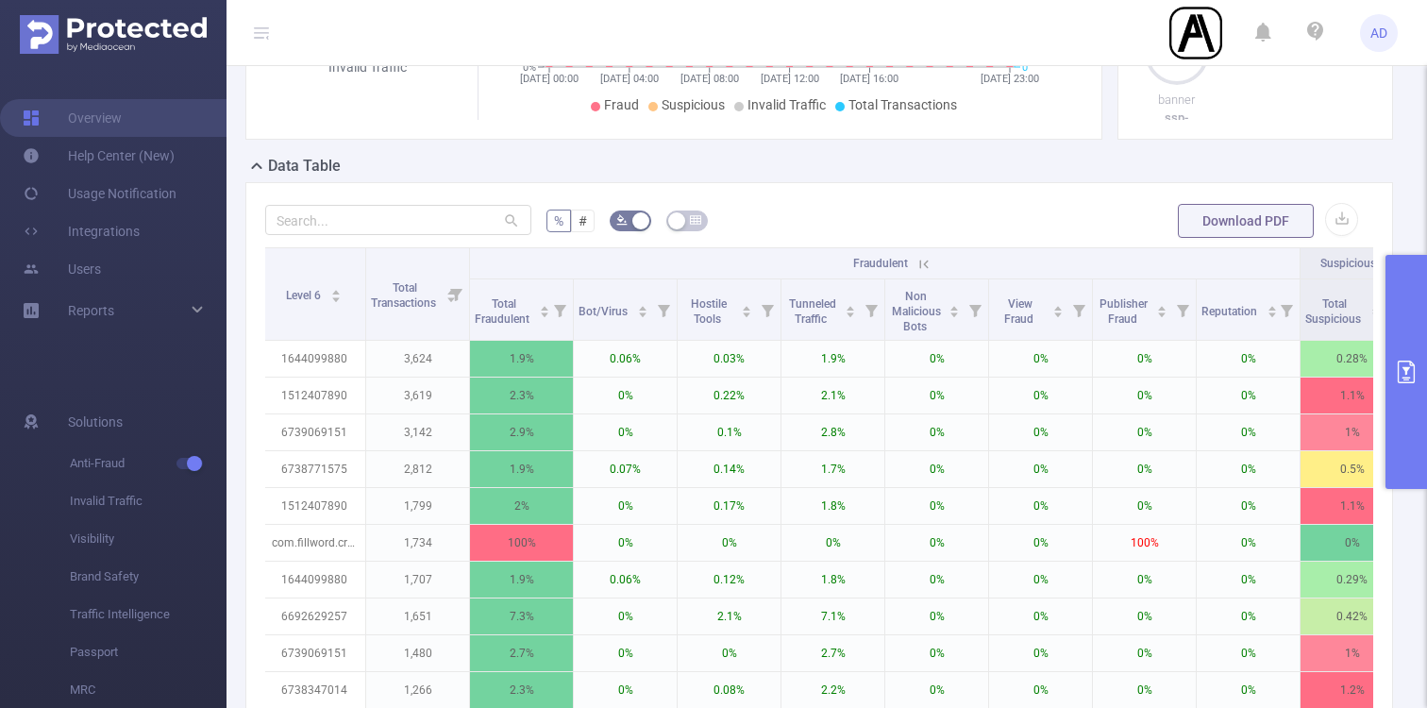
click at [931, 258] on icon at bounding box center [924, 264] width 17 height 17
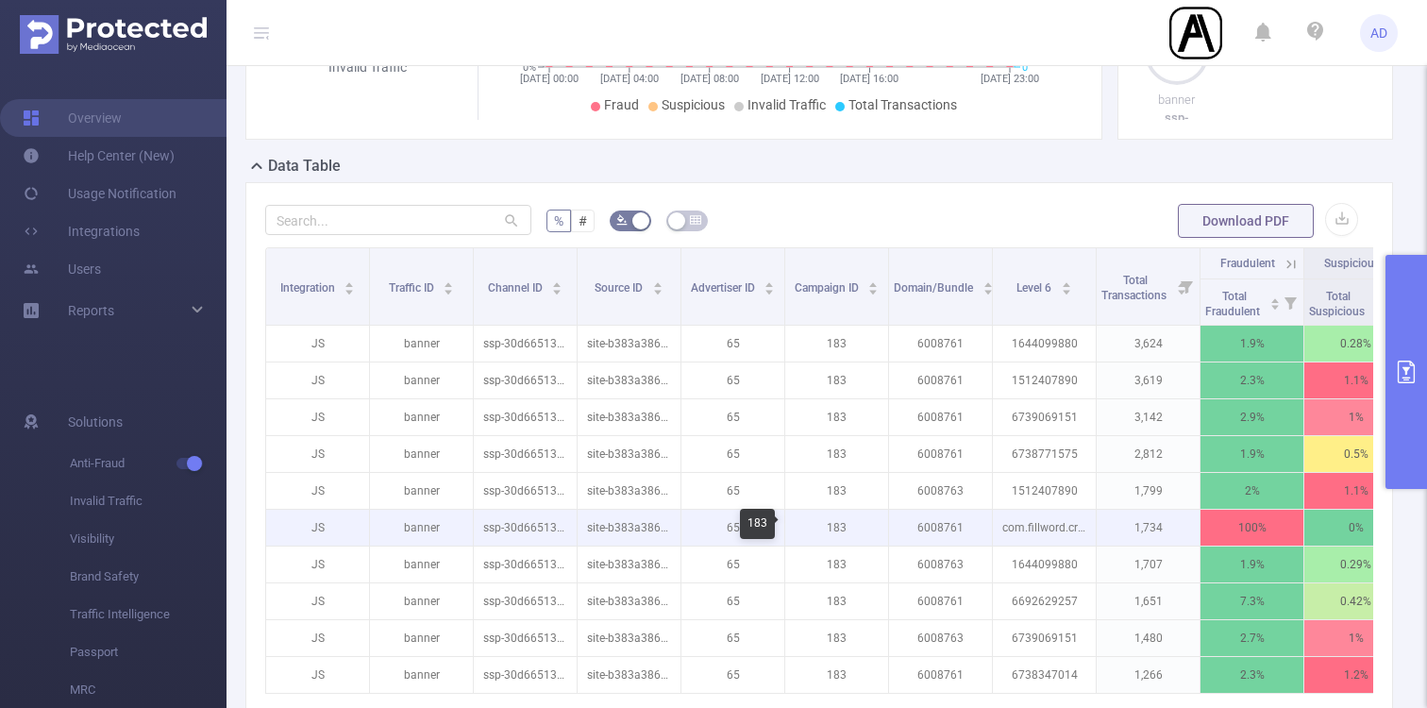
scroll to position [698, 0]
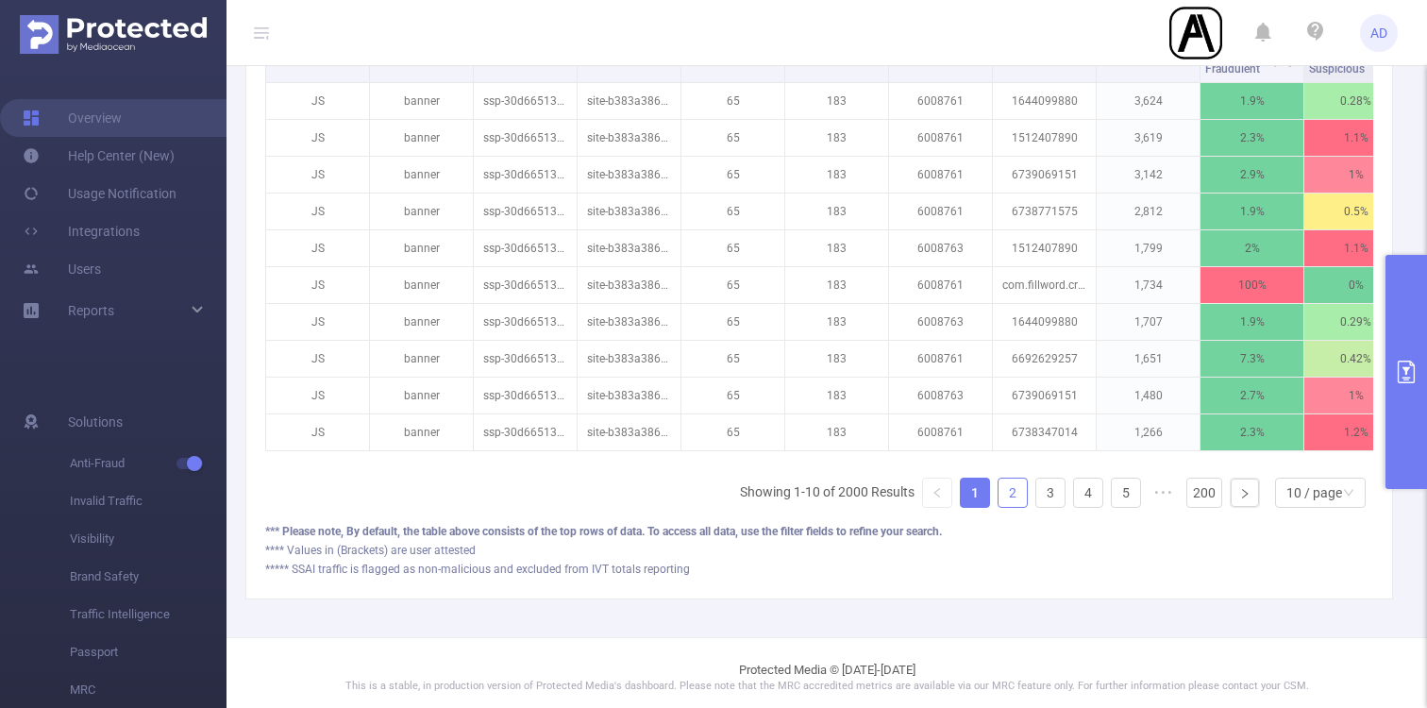
click at [1021, 483] on link "2" at bounding box center [1013, 493] width 28 height 28
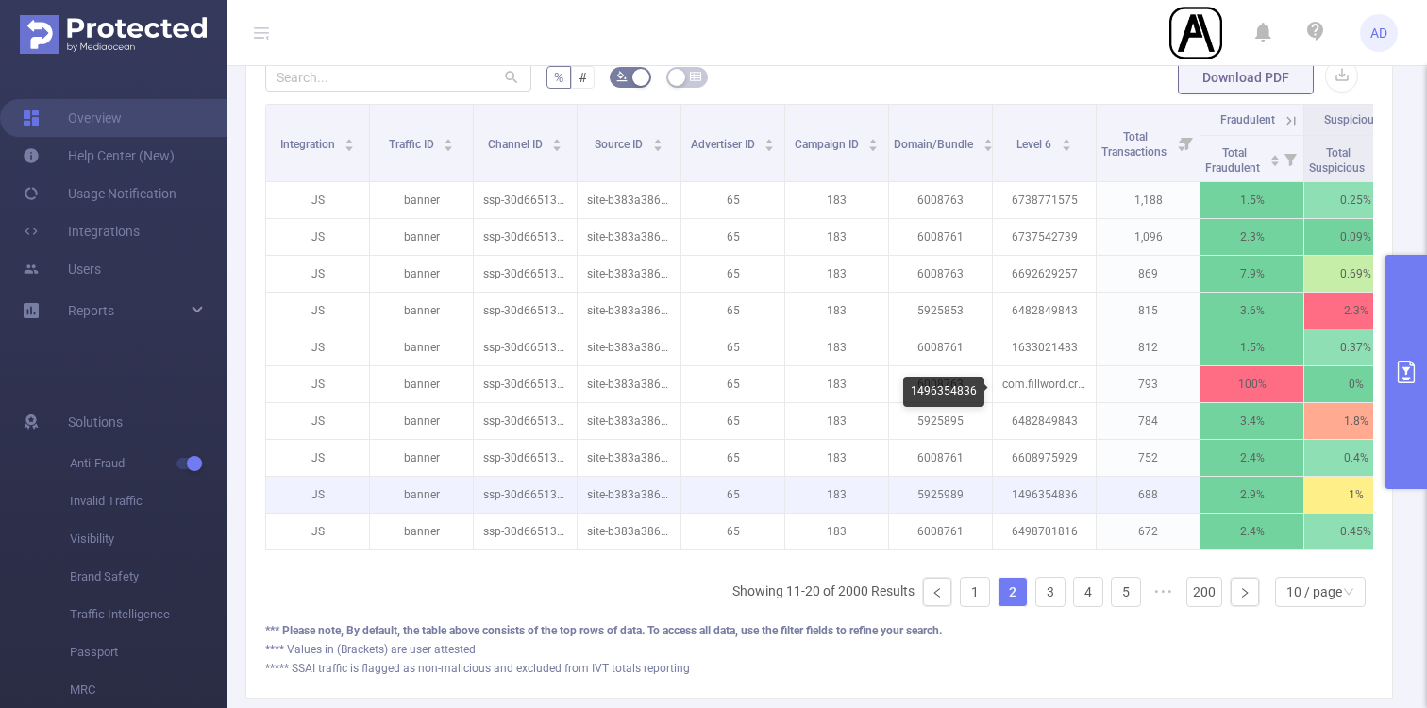
scroll to position [570, 0]
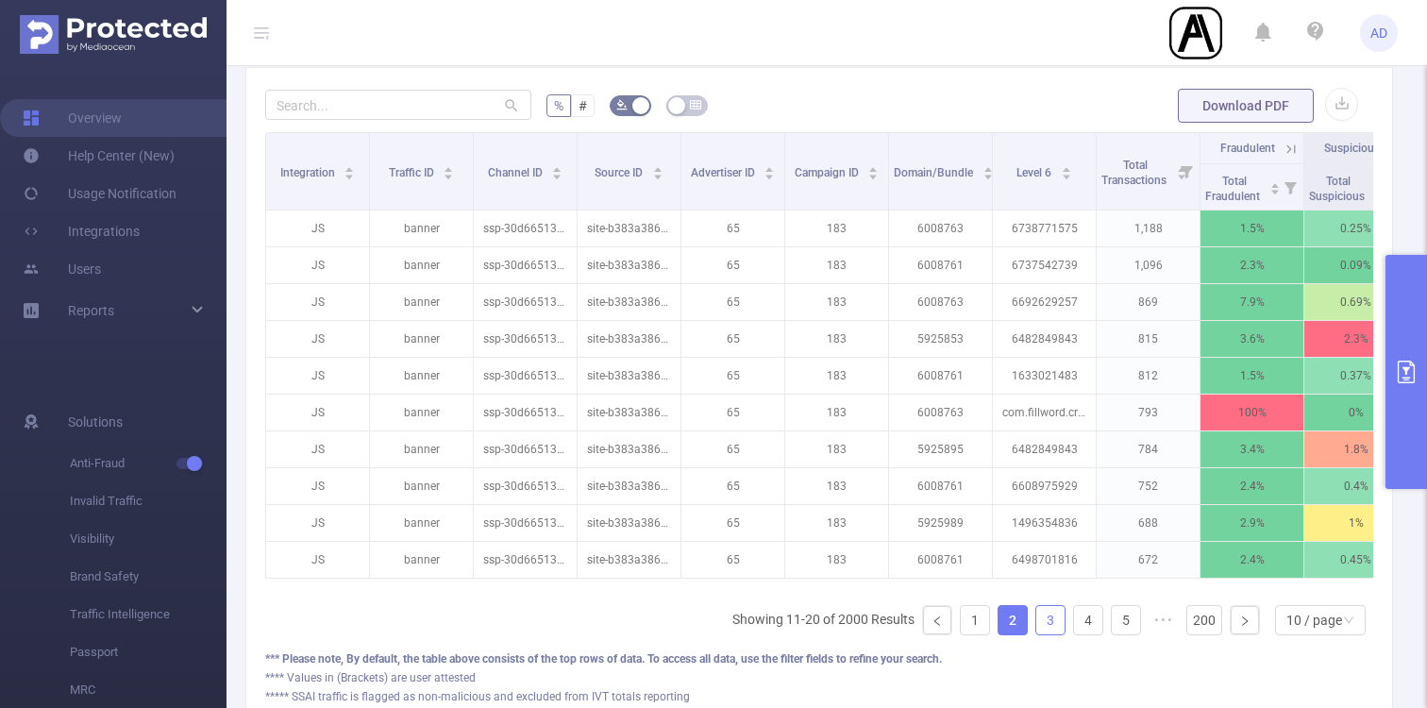
click at [1048, 605] on li "3" at bounding box center [1051, 620] width 30 height 30
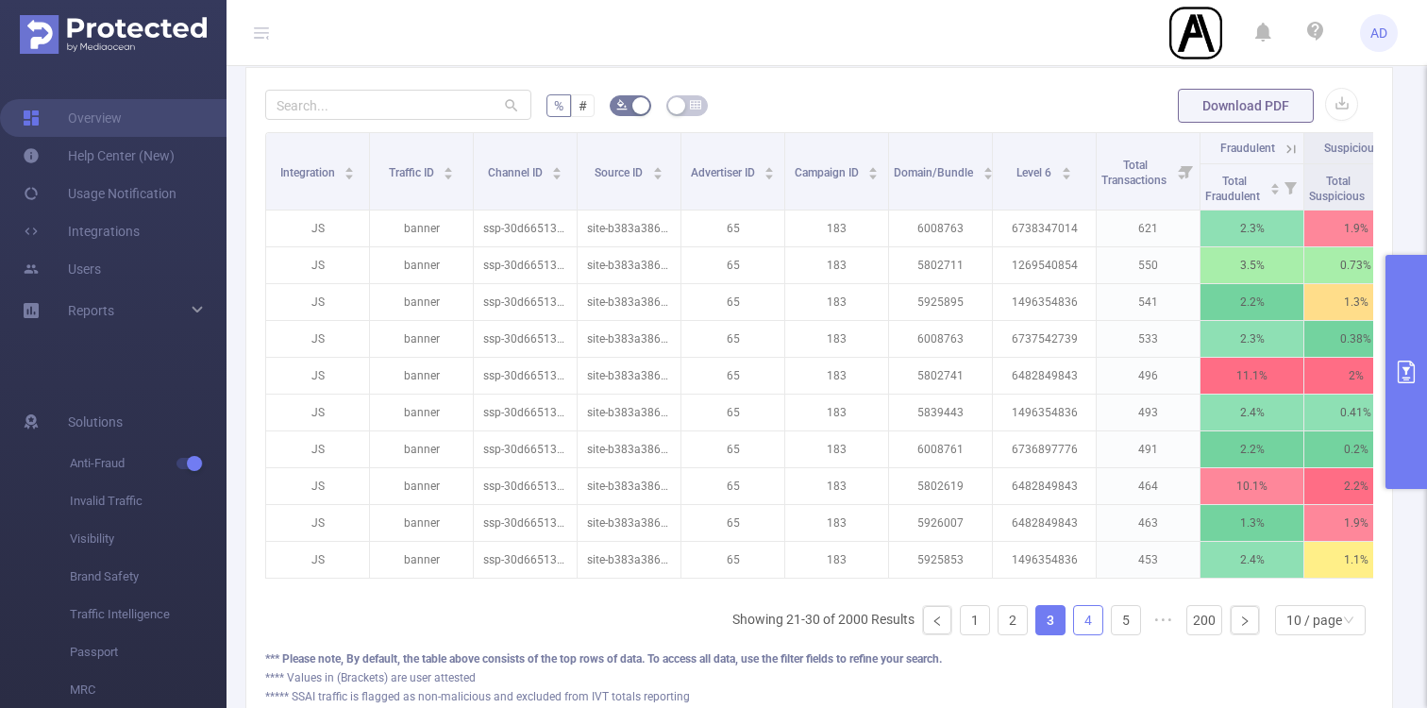
click at [1084, 620] on link "4" at bounding box center [1088, 620] width 28 height 28
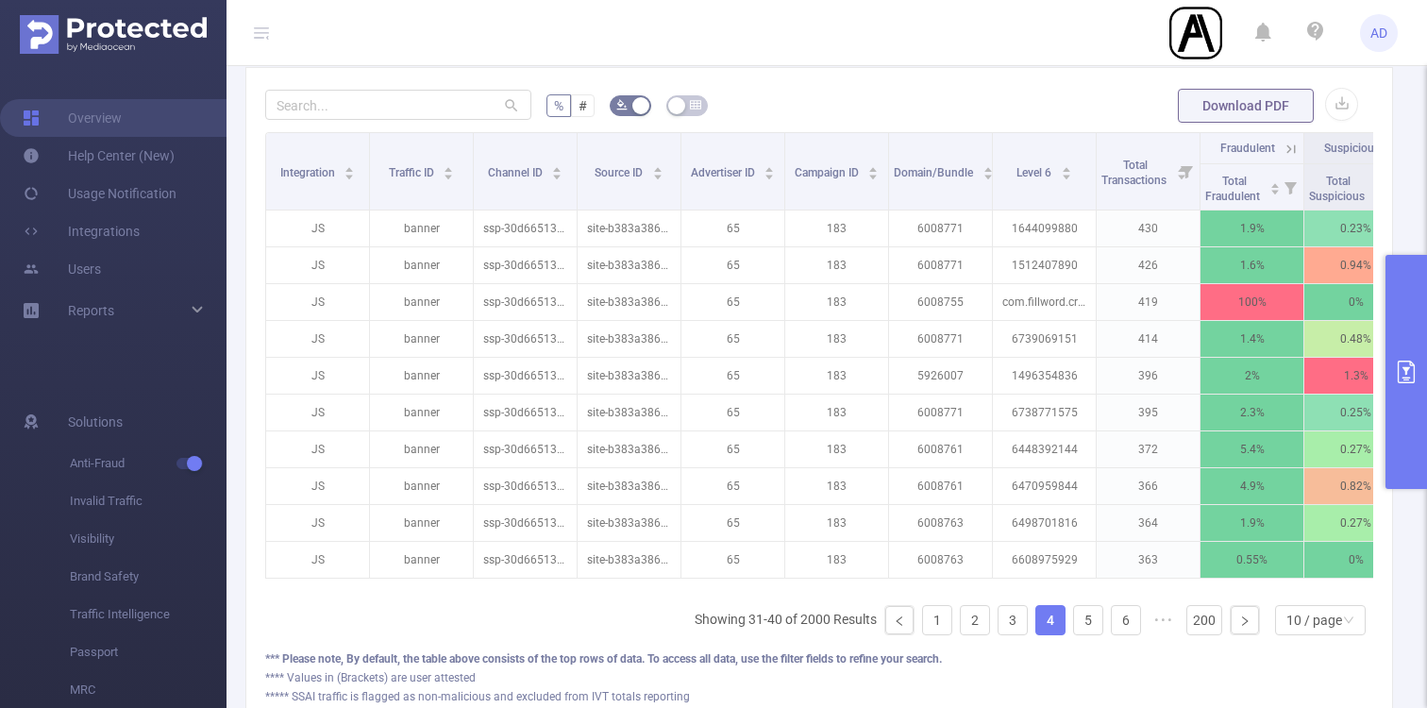
click at [1104, 625] on ul "Showing 31-40 of 2000 Results 1 2 3 4 5 6 ••• 200 10 / page" at bounding box center [1034, 620] width 679 height 30
click at [1092, 625] on link "5" at bounding box center [1088, 620] width 28 height 28
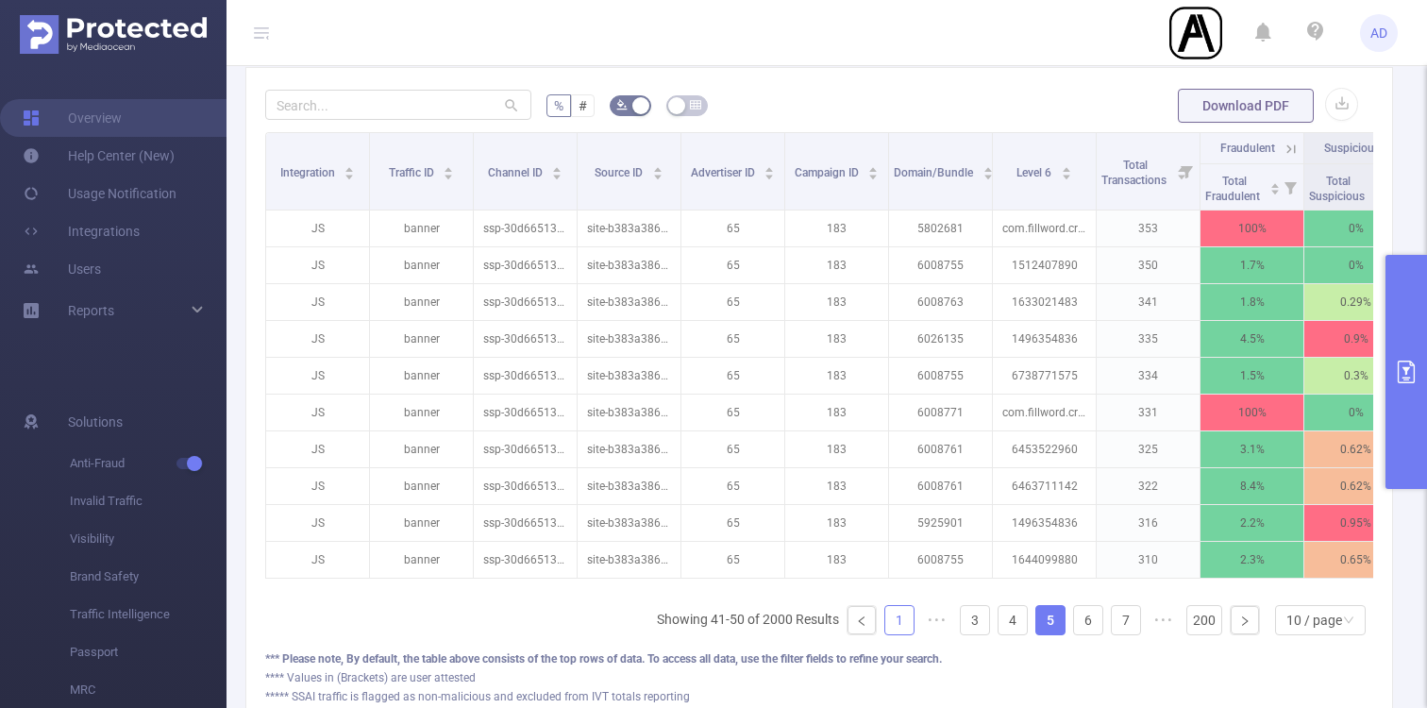
click at [896, 621] on link "1" at bounding box center [899, 620] width 28 height 28
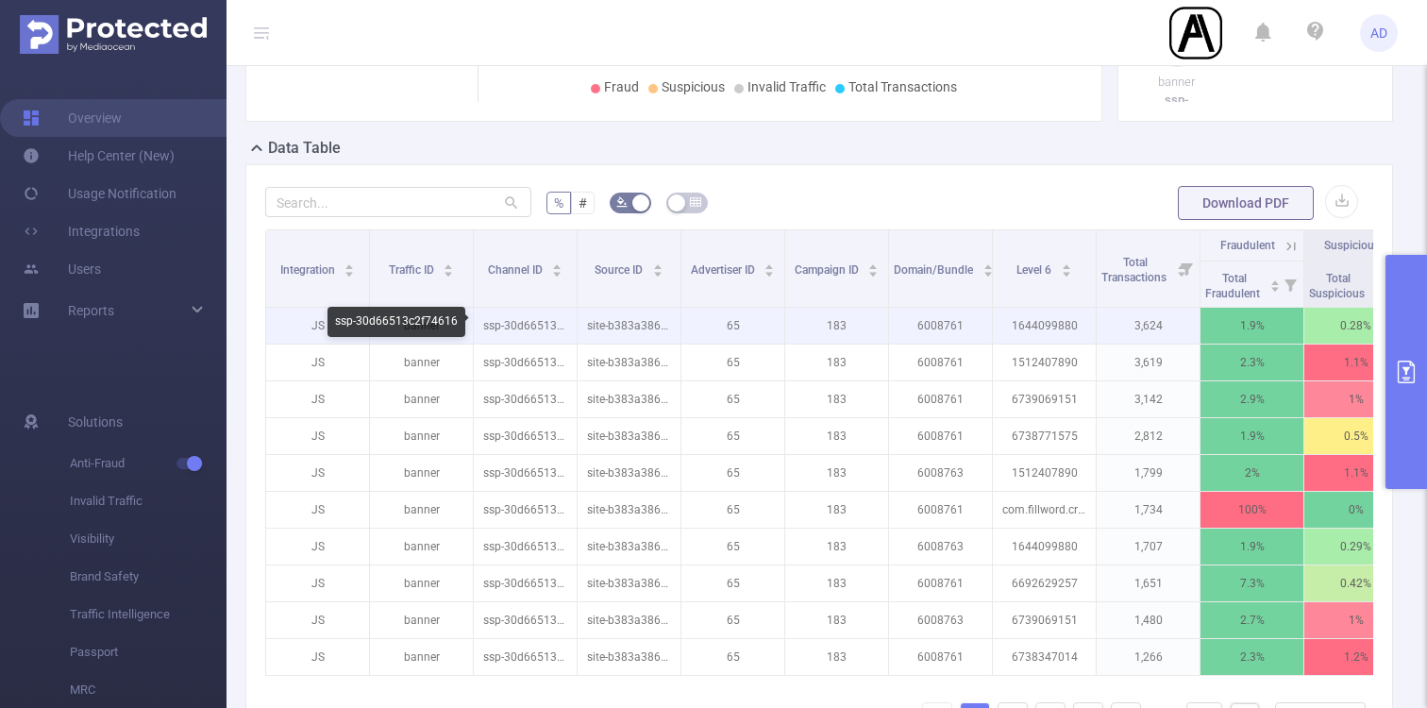
scroll to position [0, 0]
